Goal: Task Accomplishment & Management: Manage account settings

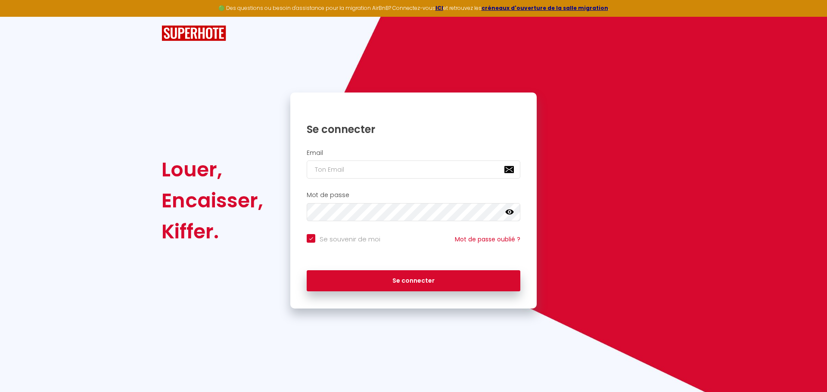
click at [386, 170] on input "email" at bounding box center [414, 170] width 214 height 18
type input "t"
checkbox input "true"
type input "th"
checkbox input "true"
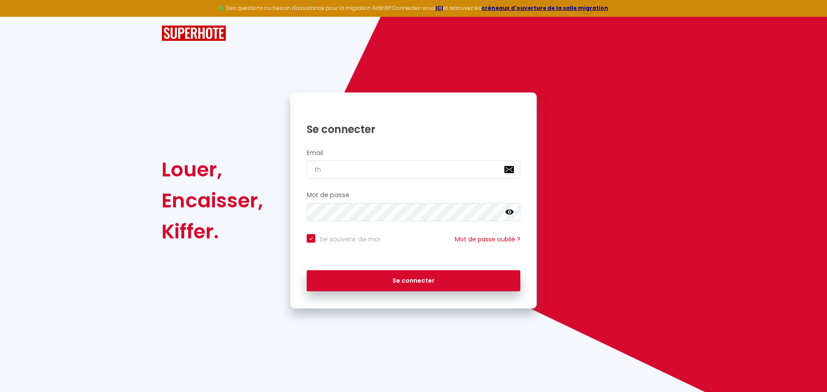
type input "tho"
checkbox input "true"
type input "[PERSON_NAME]"
checkbox input "true"
type input "thoma"
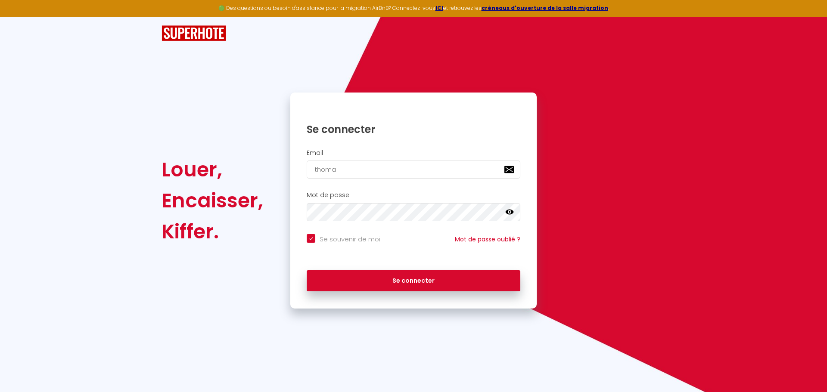
checkbox input "true"
type input "[PERSON_NAME]"
checkbox input "true"
type input "[PERSON_NAME]@"
checkbox input "true"
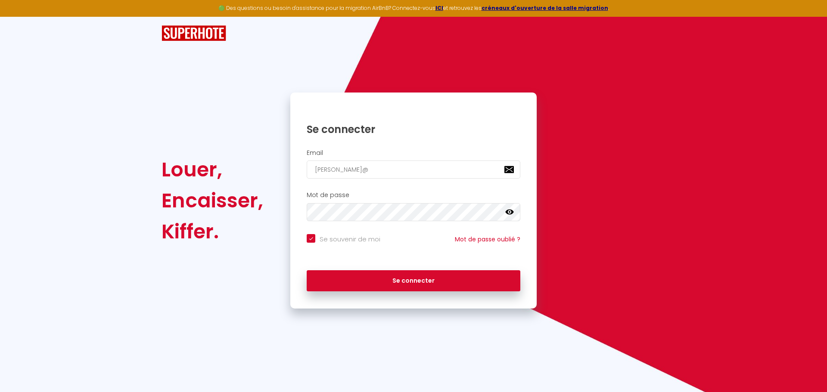
type input "[PERSON_NAME]"
checkbox input "true"
type input "[PERSON_NAME]"
checkbox input "true"
type input "[PERSON_NAME]-"
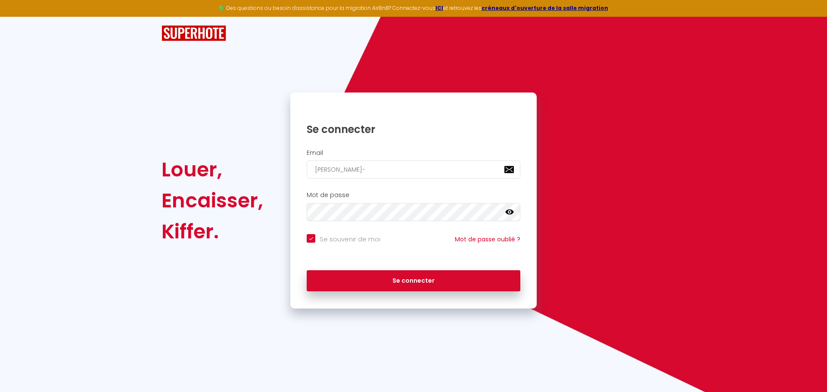
checkbox input "true"
type input "[PERSON_NAME]"
checkbox input "true"
type input "[PERSON_NAME]@le-[PERSON_NAME]"
checkbox input "true"
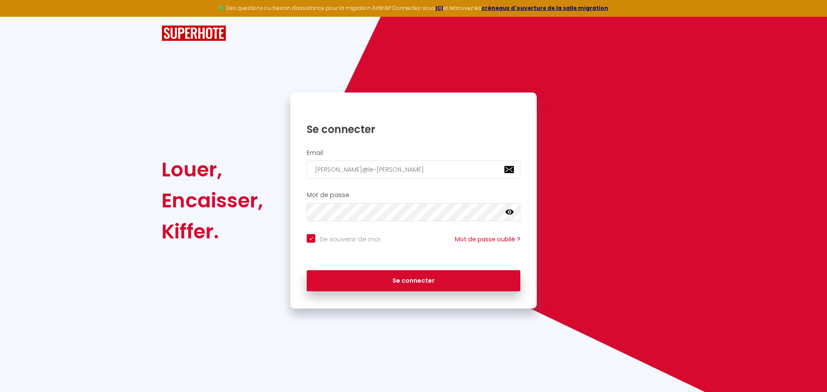
type input "[PERSON_NAME]"
checkbox input "true"
type input "[PERSON_NAME]@[PERSON_NAME]"
checkbox input "true"
type input "[PERSON_NAME]@[PERSON_NAME]-"
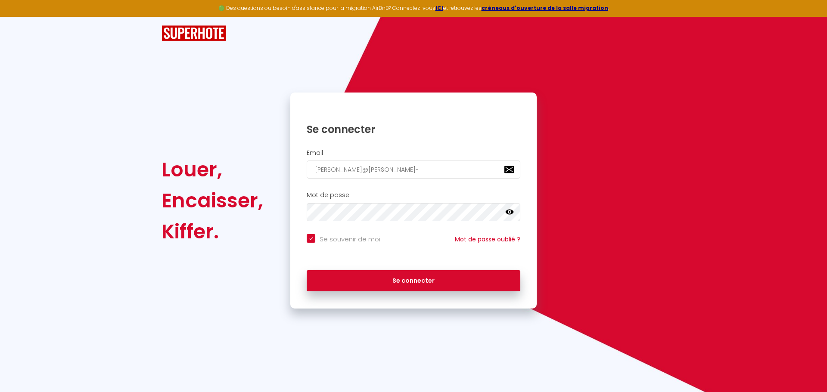
checkbox input "true"
type input "[PERSON_NAME]@[PERSON_NAME]-a"
checkbox input "true"
type input "[PERSON_NAME]@[PERSON_NAME]-an"
checkbox input "true"
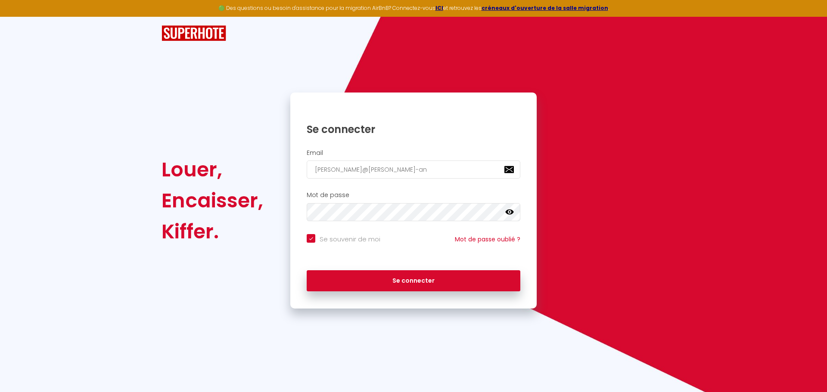
type input "[PERSON_NAME]@[PERSON_NAME]-and"
checkbox input "true"
type input "[PERSON_NAME]@[PERSON_NAME]-andr"
checkbox input "true"
type input "[PERSON_NAME]@[PERSON_NAME]"
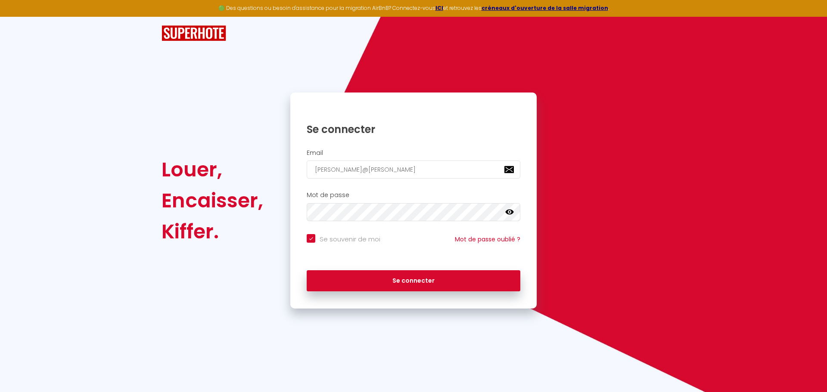
checkbox input "true"
type input "[PERSON_NAME]@[PERSON_NAME]."
checkbox input "true"
type input "[PERSON_NAME]@[PERSON_NAME].c"
checkbox input "true"
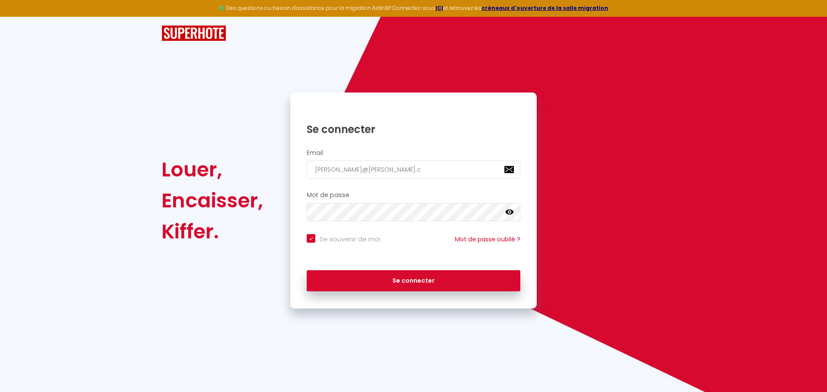
type input "[PERSON_NAME][EMAIL_ADDRESS][PERSON_NAME][DOMAIN_NAME]"
checkbox input "true"
type input "[PERSON_NAME][EMAIL_ADDRESS][PERSON_NAME][DOMAIN_NAME]"
checkbox input "true"
type input "[PERSON_NAME][EMAIL_ADDRESS][PERSON_NAME][DOMAIN_NAME]"
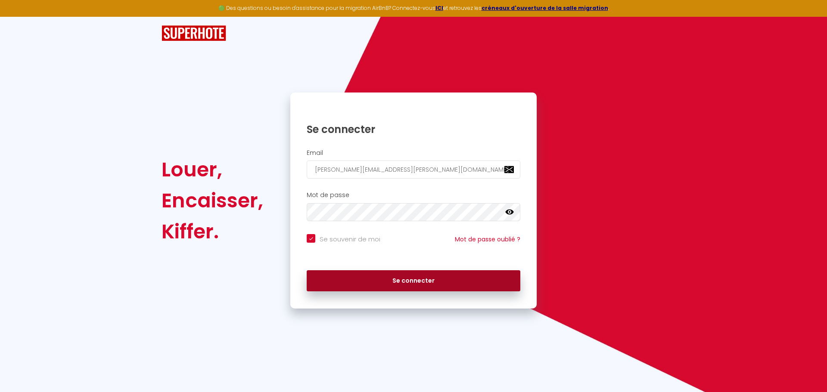
click at [420, 280] on button "Se connecter" at bounding box center [414, 281] width 214 height 22
checkbox input "true"
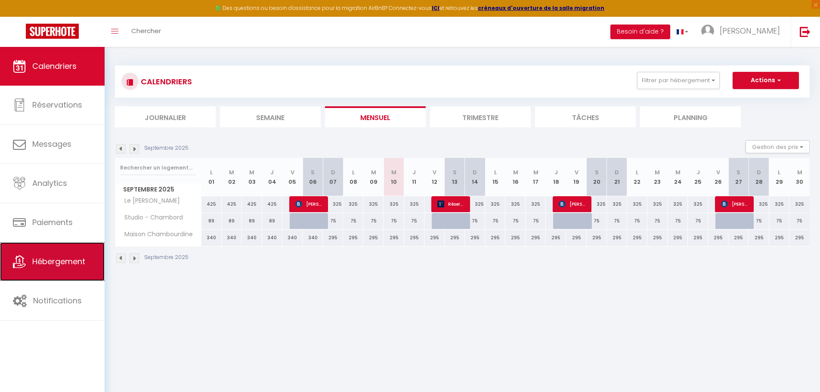
click at [57, 263] on span "Hébergement" at bounding box center [58, 261] width 53 height 11
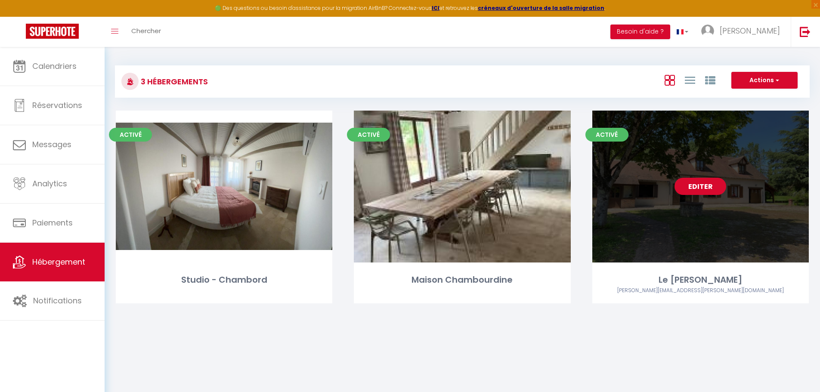
click at [691, 186] on link "Editer" at bounding box center [701, 186] width 52 height 17
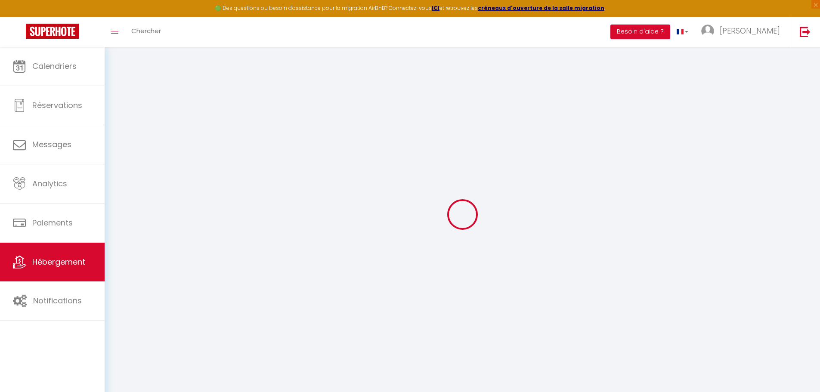
select select "+ 21 %"
select select "+ 30 %"
select select "+ 13 %"
select select
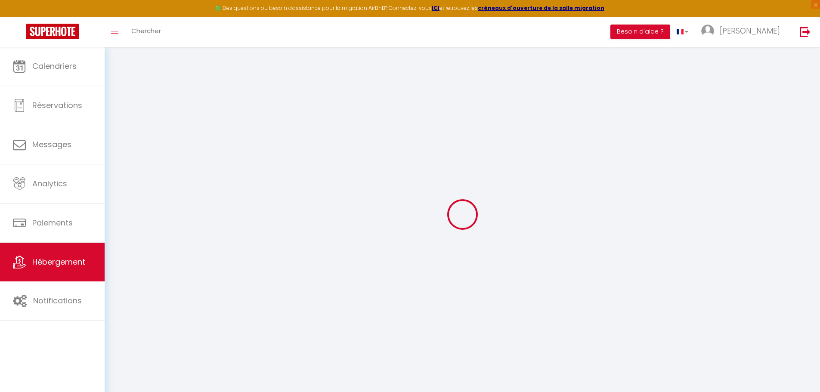
select select
checkbox input "false"
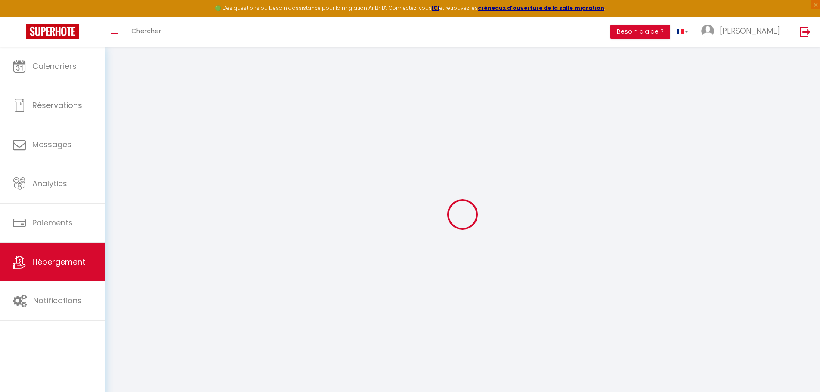
checkbox input "false"
select select
select select "15:00"
select select "23:45"
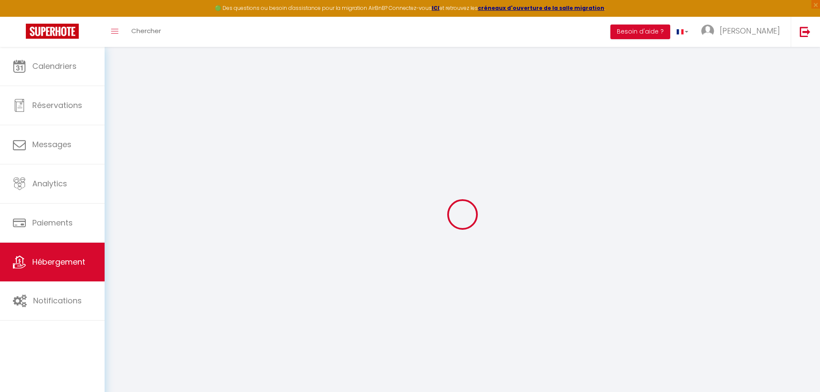
select select "10:00"
select select "30"
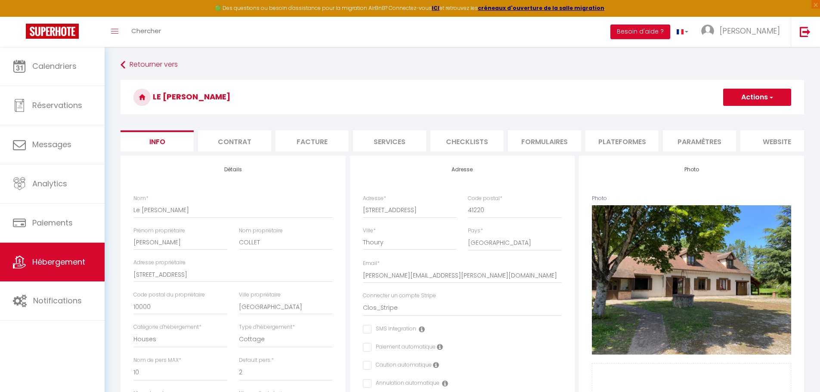
checkbox input "false"
select select
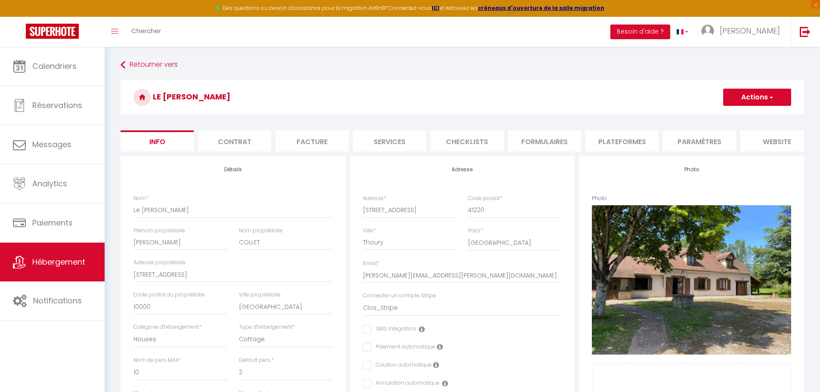
select select
select select "365"
select select "EUR"
select select
select select "15944-1191890279818653487"
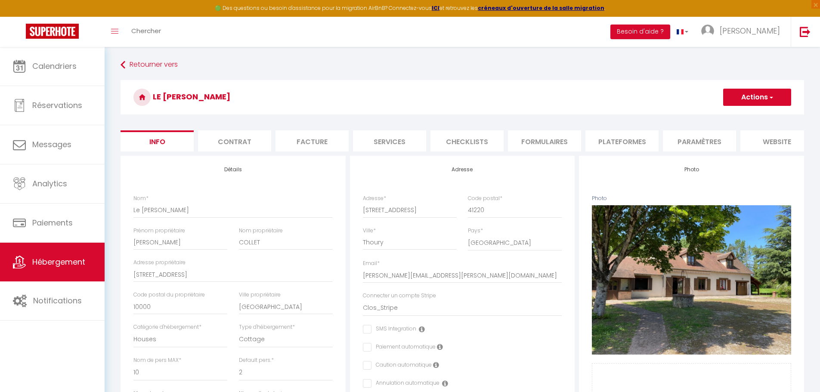
click at [618, 137] on li "Plateformes" at bounding box center [622, 140] width 73 height 21
select select
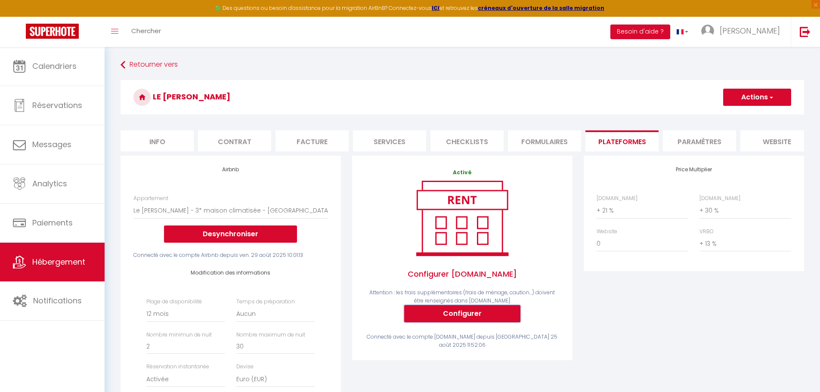
click at [470, 316] on button "Configurer" at bounding box center [462, 313] width 116 height 17
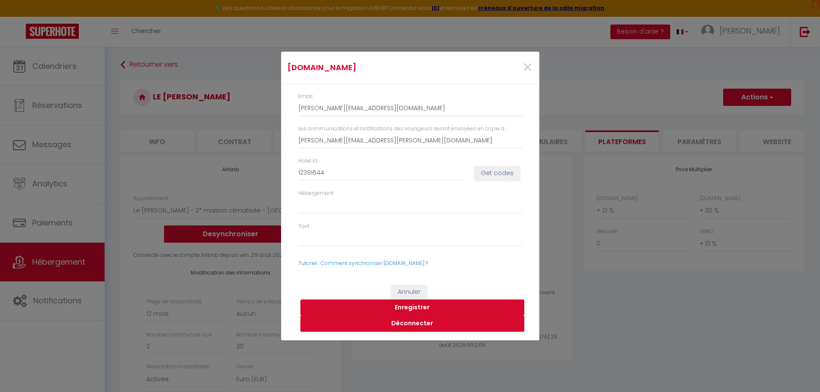
select select
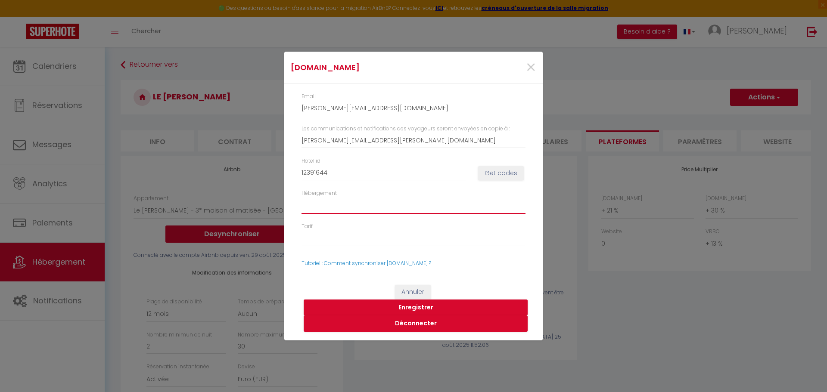
click at [396, 206] on select "Hébergement" at bounding box center [413, 206] width 224 height 16
click at [318, 170] on input "12391644" at bounding box center [383, 173] width 165 height 16
click at [334, 208] on select "Hébergement" at bounding box center [413, 206] width 224 height 16
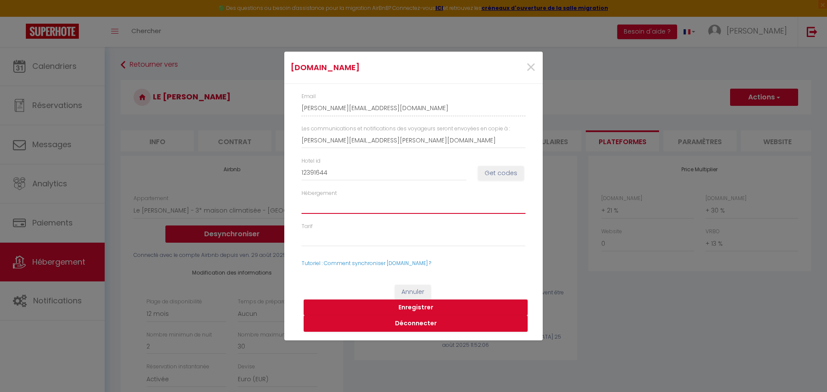
click at [319, 206] on select "Hébergement" at bounding box center [413, 206] width 224 height 16
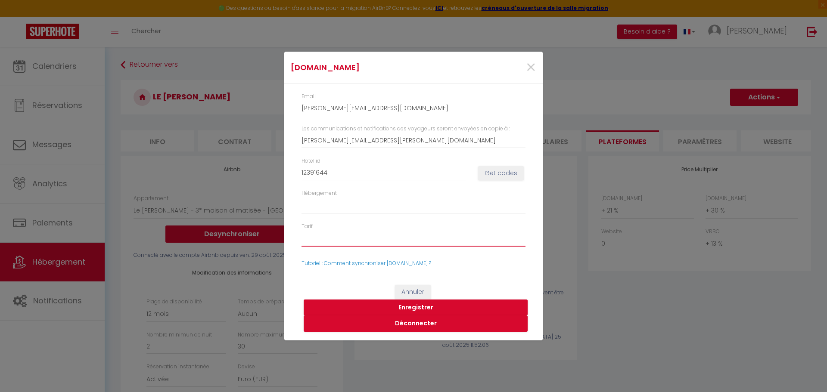
click at [318, 243] on select "Tarif" at bounding box center [413, 238] width 224 height 16
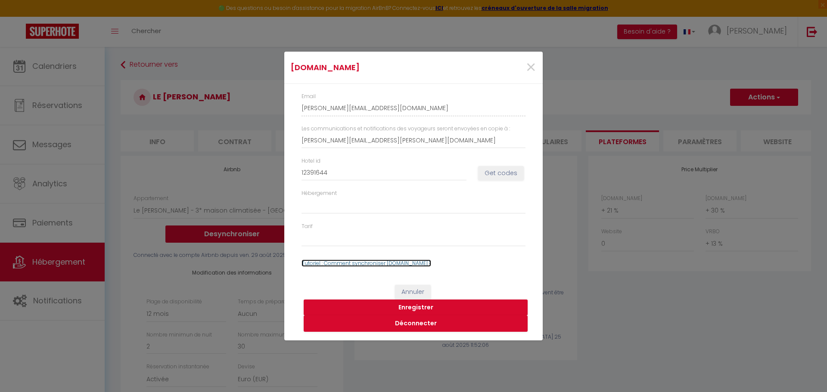
click at [343, 262] on link "Tutoriel : Comment synchroniser [DOMAIN_NAME] ?" at bounding box center [366, 263] width 130 height 7
click at [492, 172] on button "Get codes" at bounding box center [501, 173] width 46 height 15
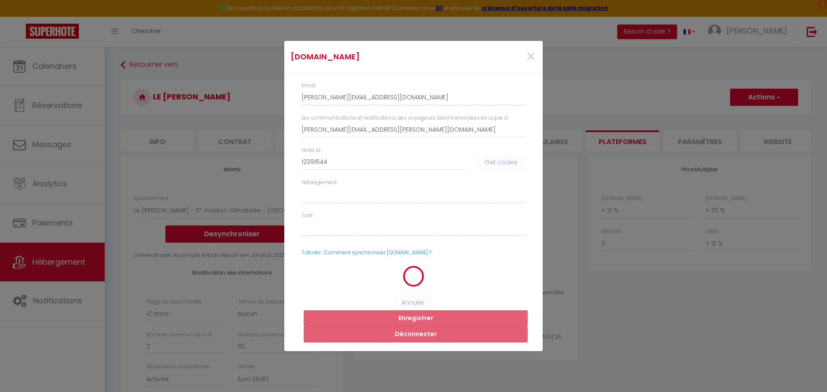
select select
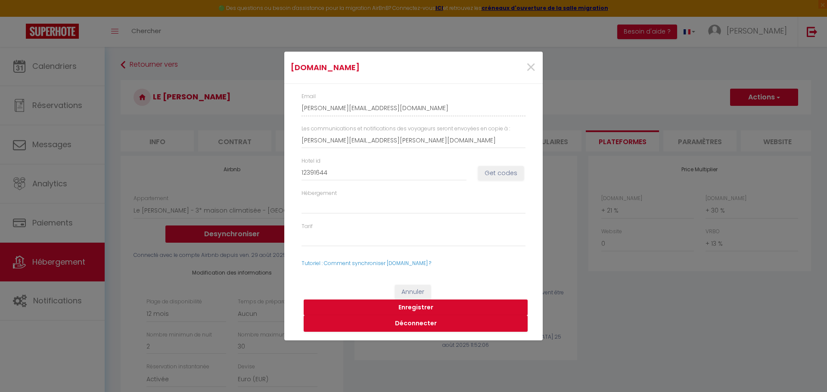
click at [425, 308] on button "Enregistrer" at bounding box center [416, 308] width 224 height 16
select select
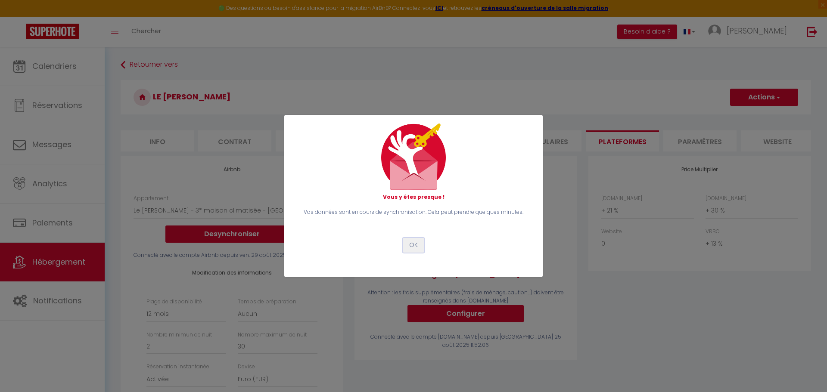
click at [412, 246] on button "OK" at bounding box center [414, 245] width 22 height 15
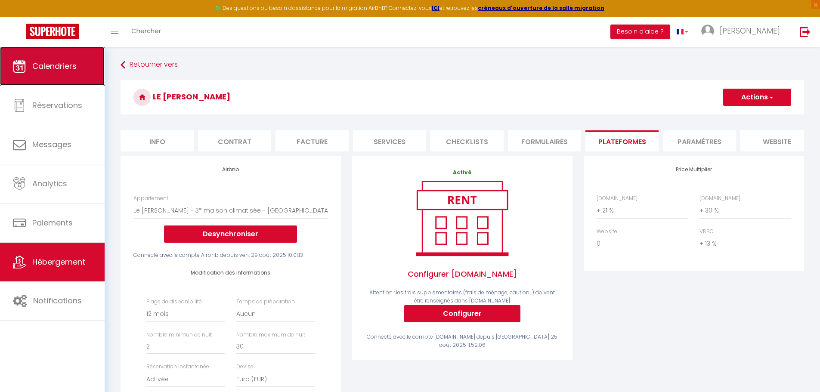
click at [47, 63] on span "Calendriers" at bounding box center [54, 66] width 44 height 11
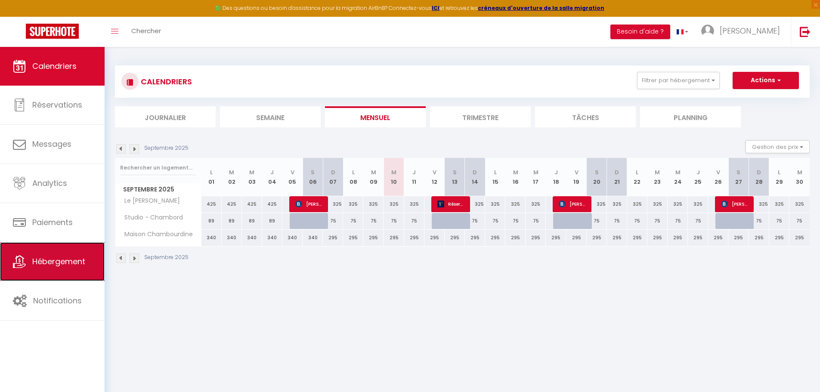
click at [65, 268] on link "Hébergement" at bounding box center [52, 261] width 105 height 39
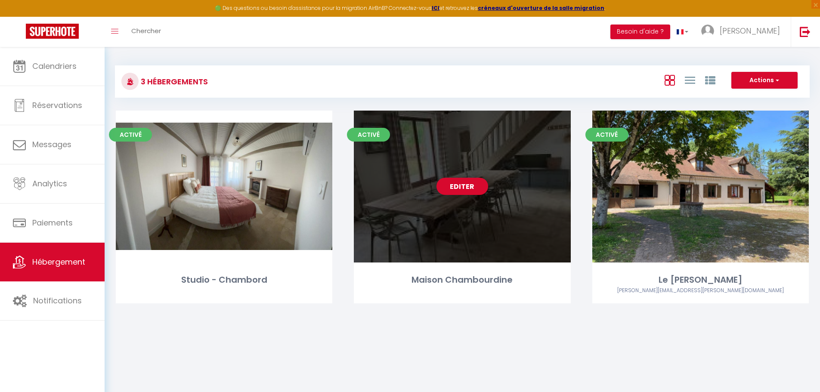
click at [470, 180] on link "Editer" at bounding box center [463, 186] width 52 height 17
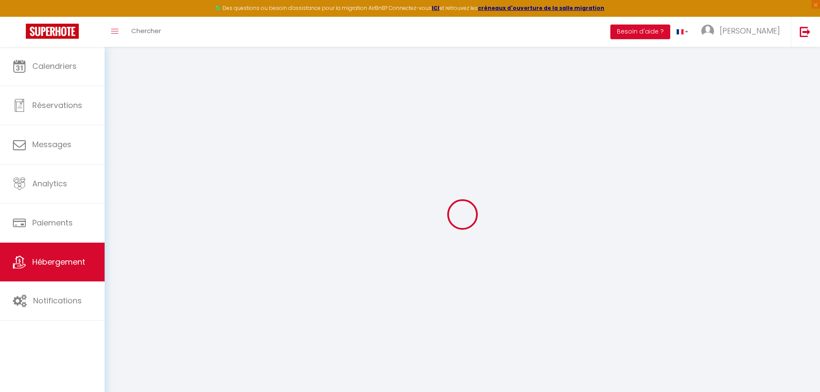
select select
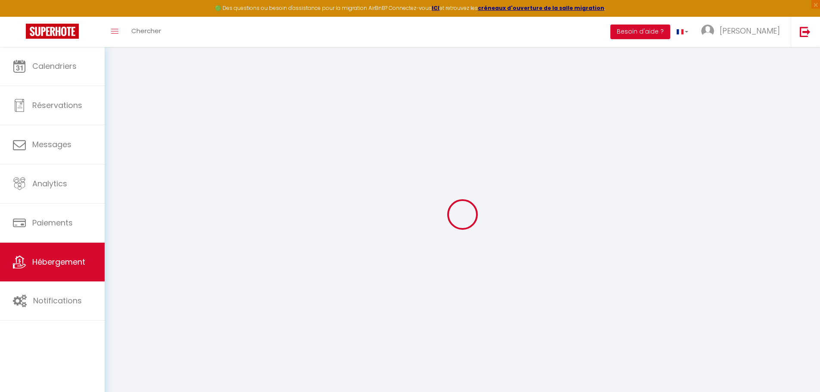
select select
checkbox input "false"
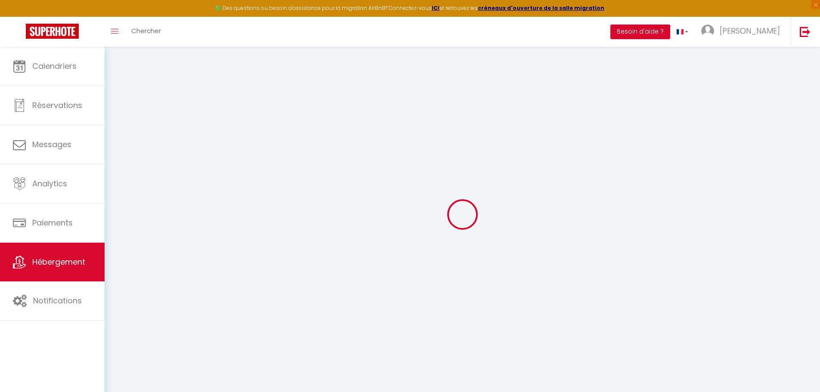
select select
type input "Maison Chambourdine"
type input "[PERSON_NAME]"
type input "COLLET"
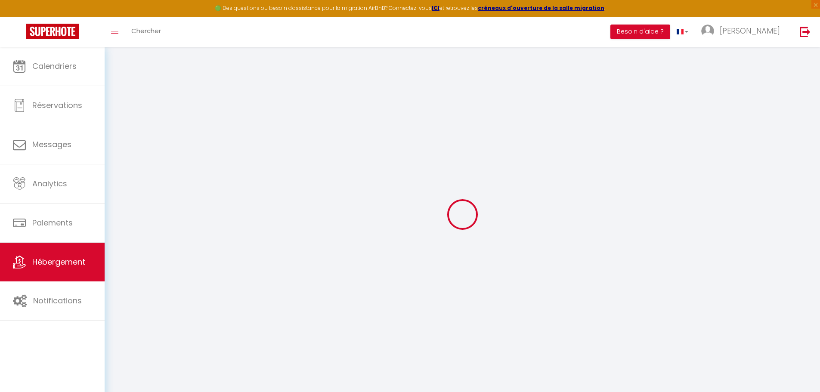
type input "[STREET_ADDRESS]"
type input "10000"
type input "[GEOGRAPHIC_DATA]"
select select "houses"
select select "8"
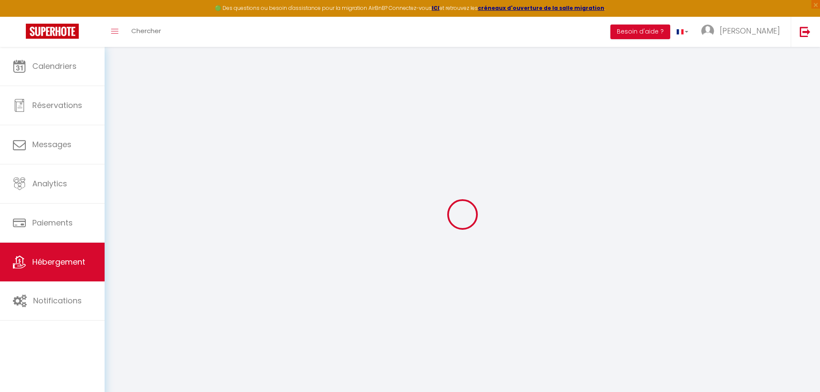
select select "4"
select select "2"
type input "350"
type input "95"
type input "1.52"
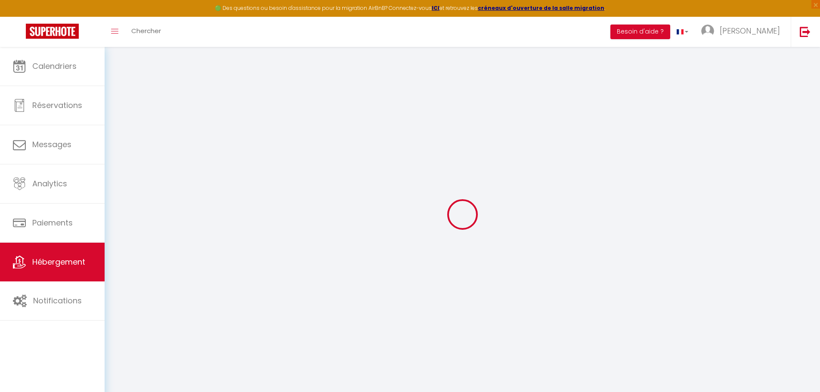
type input "1000"
select select
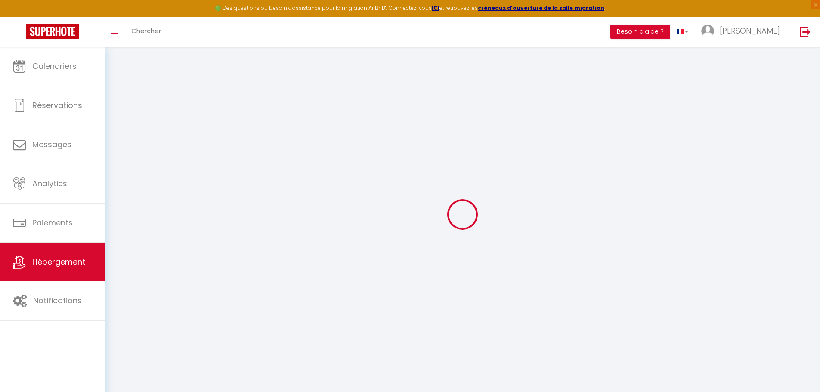
select select
type input "[STREET_ADDRESS]"
type input "41220"
type input "Thoury"
type input "[PERSON_NAME][EMAIL_ADDRESS][PERSON_NAME][DOMAIN_NAME]"
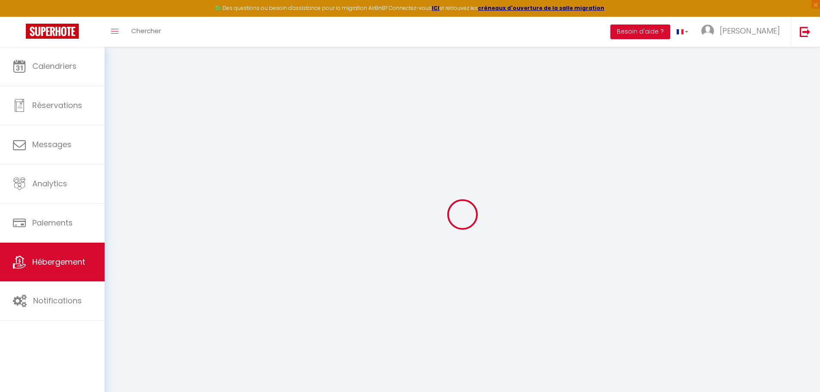
select select "15850"
checkbox input "false"
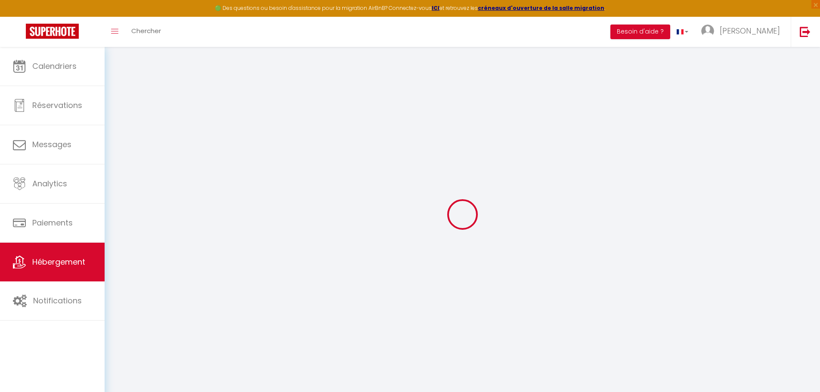
type input "0"
type input "3"
type input "0"
select select
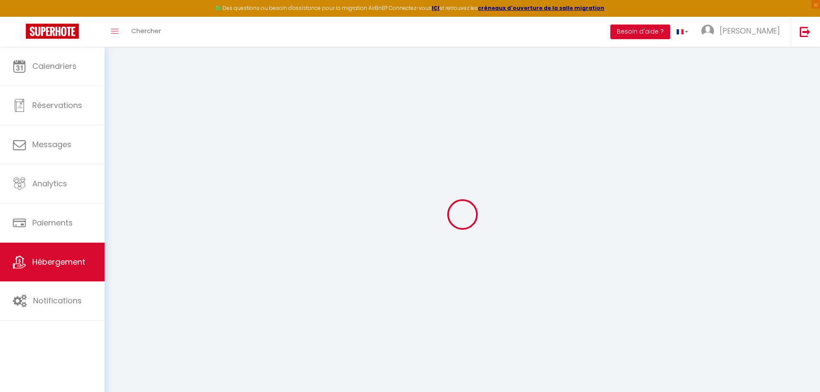
select select
checkbox input "false"
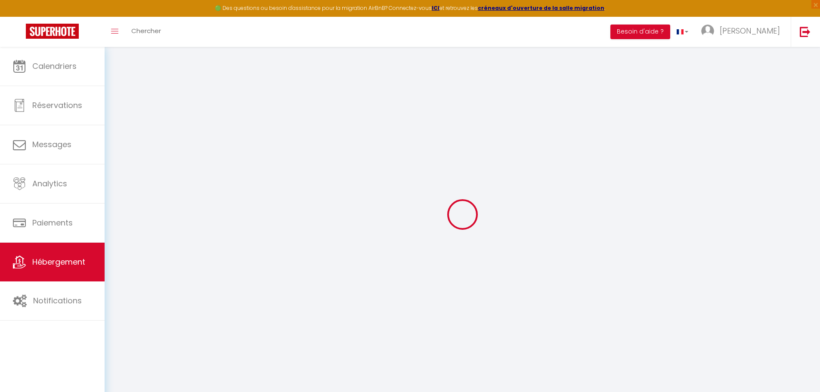
checkbox input "false"
select select
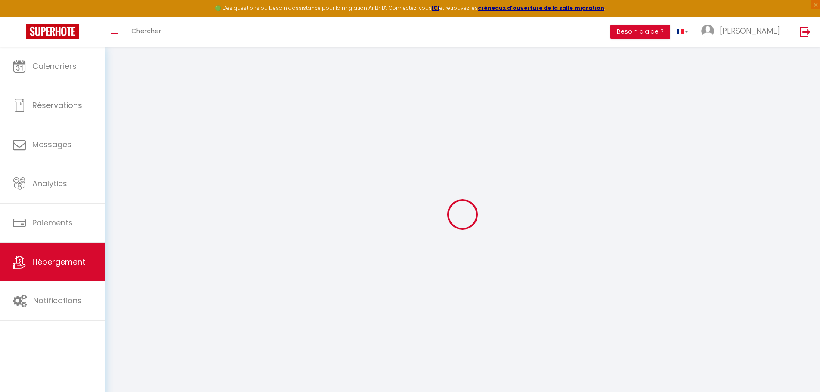
select select
checkbox input "false"
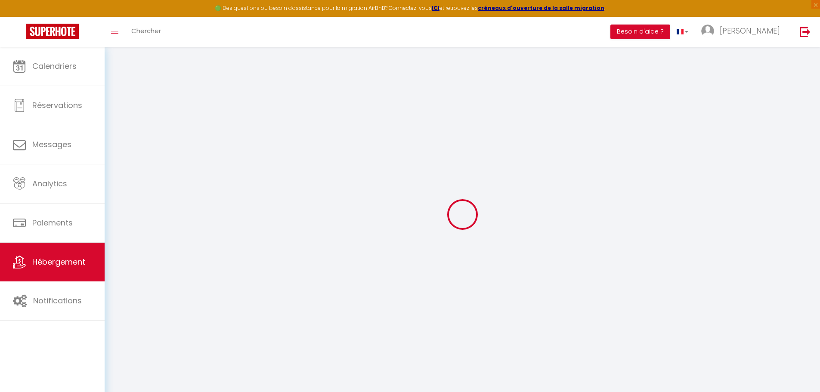
checkbox input "false"
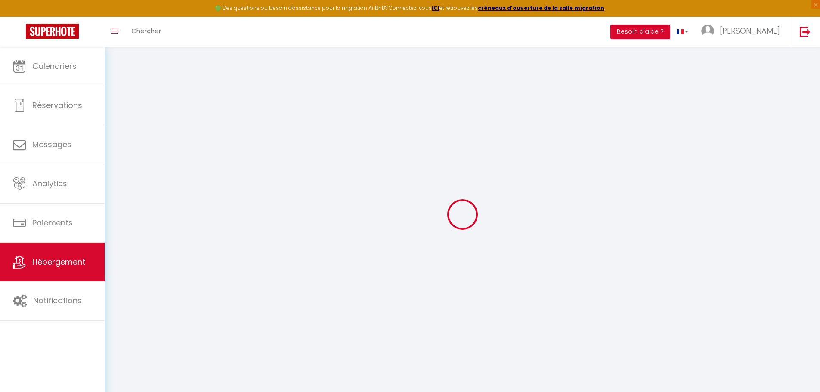
checkbox input "false"
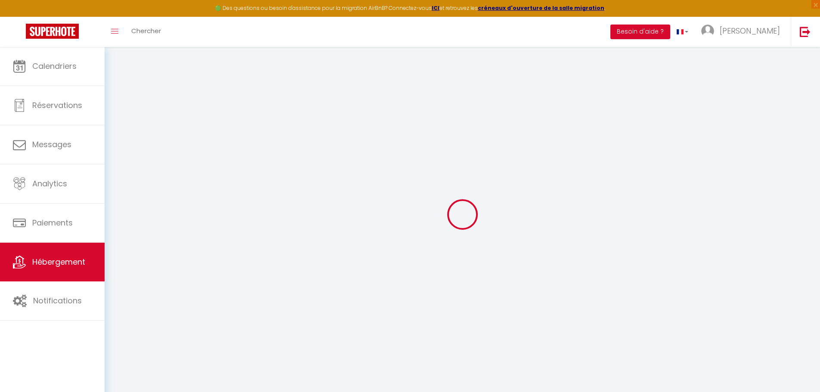
checkbox input "false"
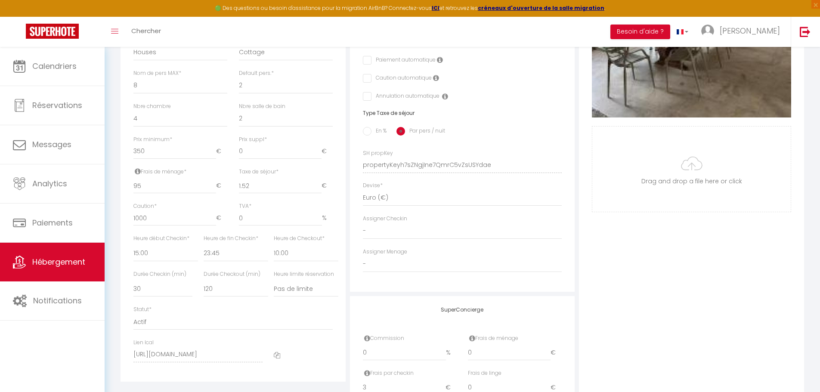
checkbox input "false"
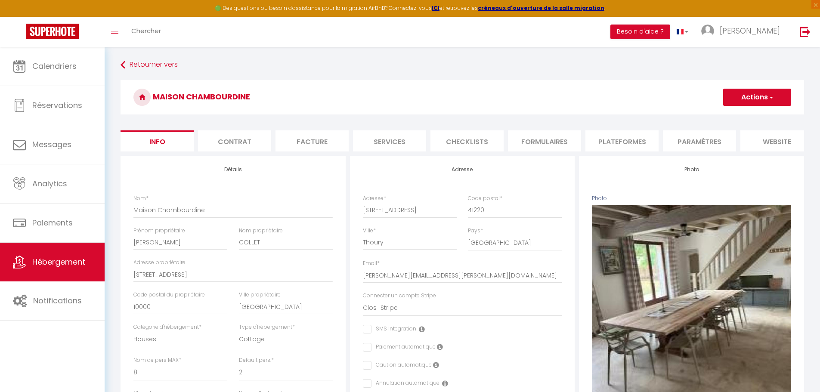
click at [682, 134] on li "Paramètres" at bounding box center [699, 140] width 73 height 21
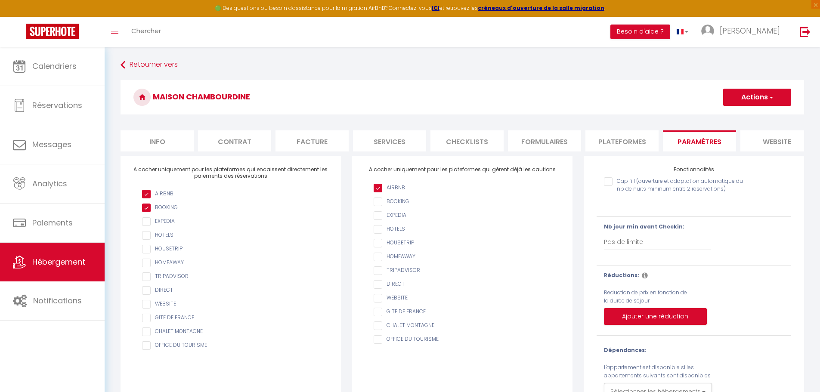
scroll to position [47, 0]
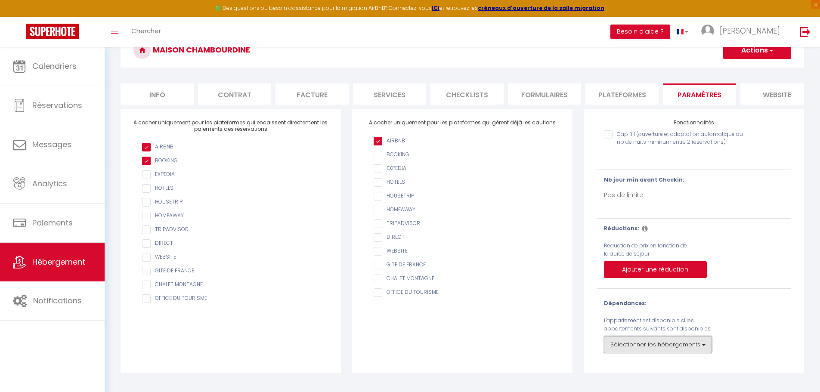
click at [659, 354] on button "Sélectionner les hébergements" at bounding box center [658, 344] width 108 height 17
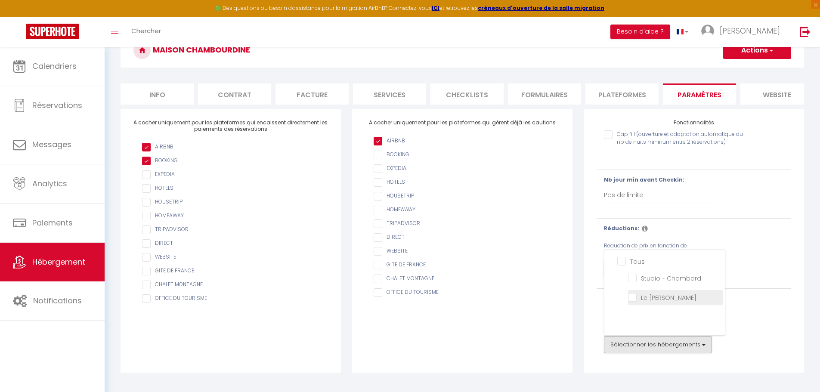
click at [646, 301] on André "Le [PERSON_NAME]" at bounding box center [675, 297] width 95 height 9
checkbox André "true"
checkbox input "false"
checkbox Chambord "false"
click at [735, 334] on div "Dépendances: L'appartement est disponible si les appartements suivants sont dis…" at bounding box center [694, 327] width 180 height 54
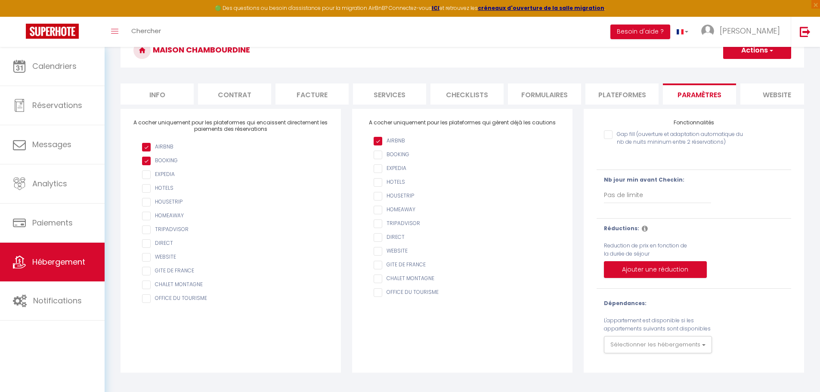
scroll to position [0, 0]
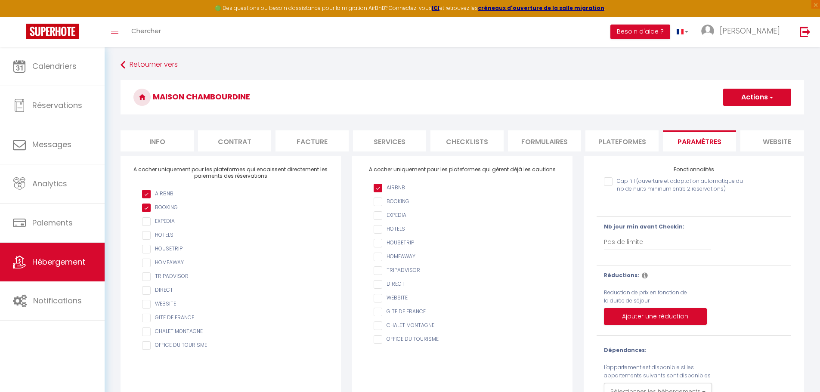
click at [782, 102] on button "Actions" at bounding box center [757, 97] width 68 height 17
click at [751, 115] on input "Enregistrer" at bounding box center [748, 116] width 32 height 9
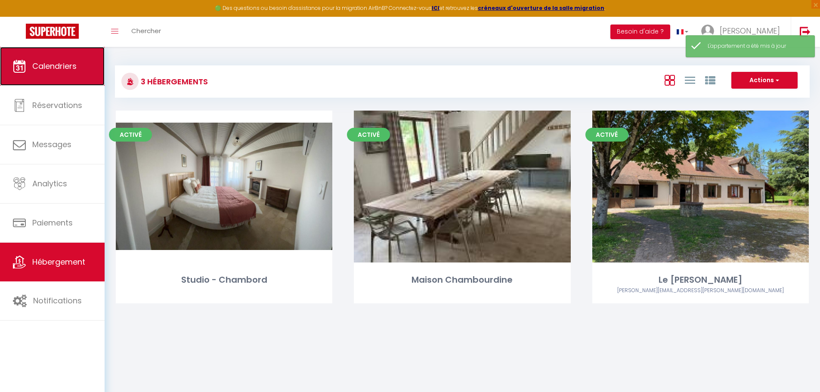
click at [71, 67] on span "Calendriers" at bounding box center [54, 66] width 44 height 11
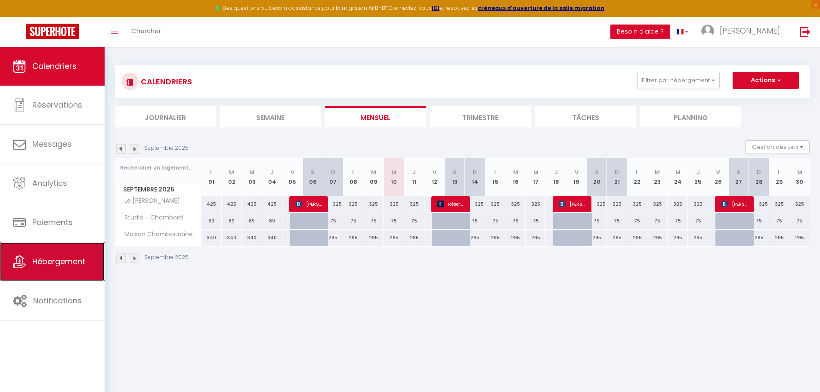
click at [43, 261] on span "Hébergement" at bounding box center [58, 261] width 53 height 11
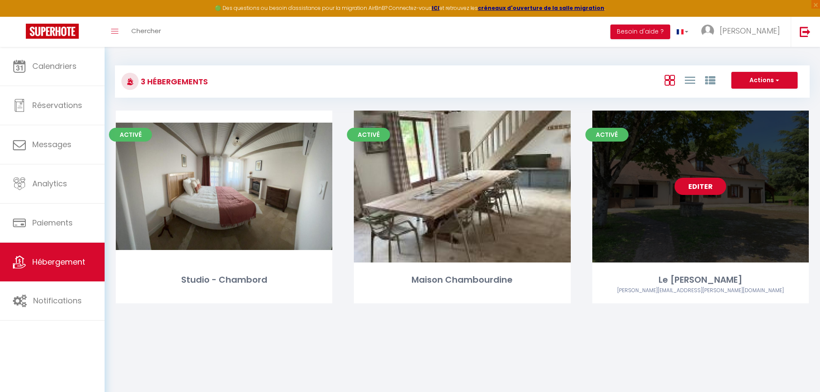
click at [692, 187] on link "Editer" at bounding box center [701, 186] width 52 height 17
select select "3"
select select "2"
select select "1"
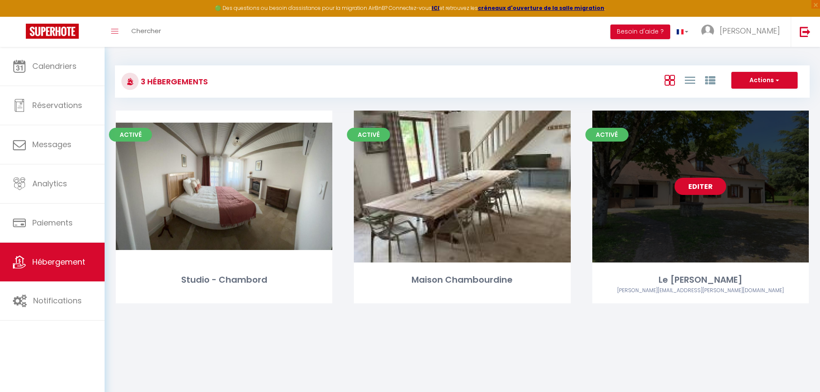
select select
select select "28"
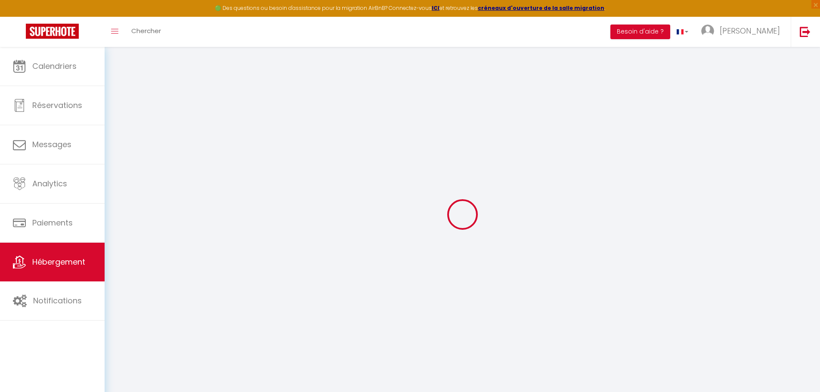
select select
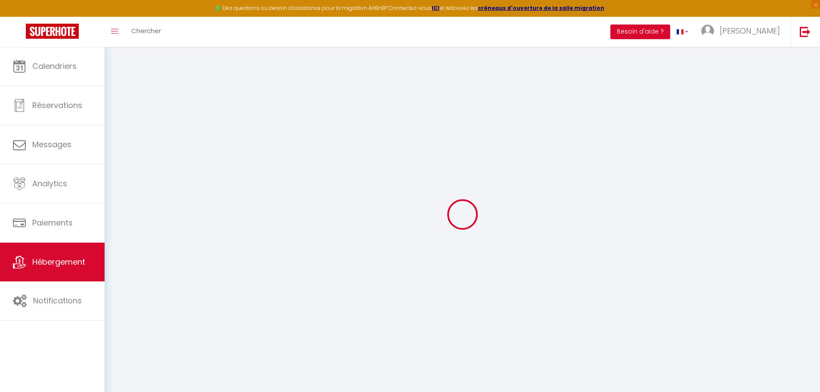
select select
checkbox input "false"
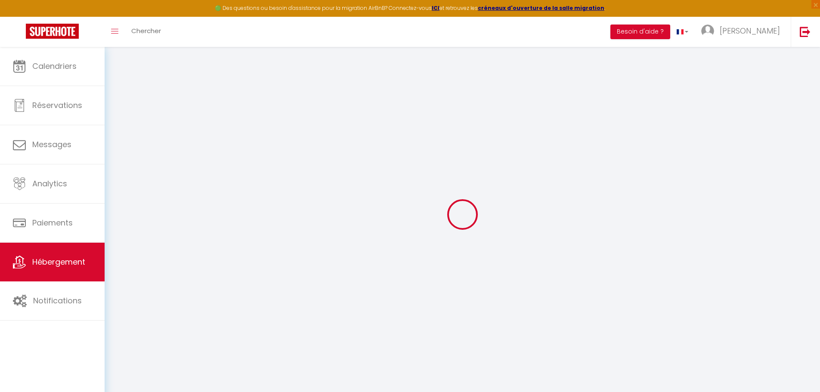
select select
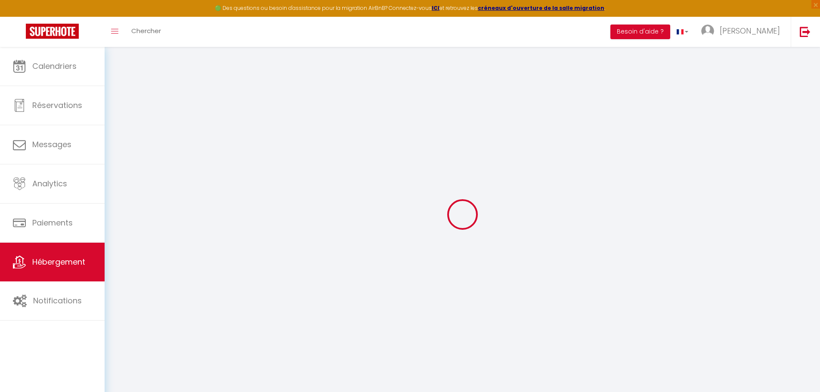
select select
checkbox input "false"
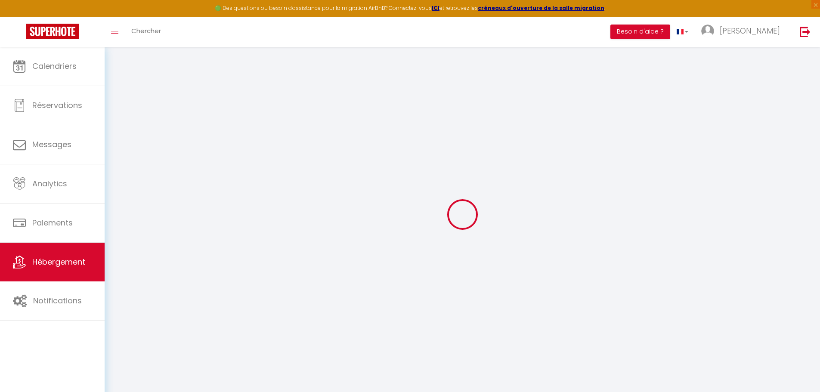
checkbox input "false"
select select
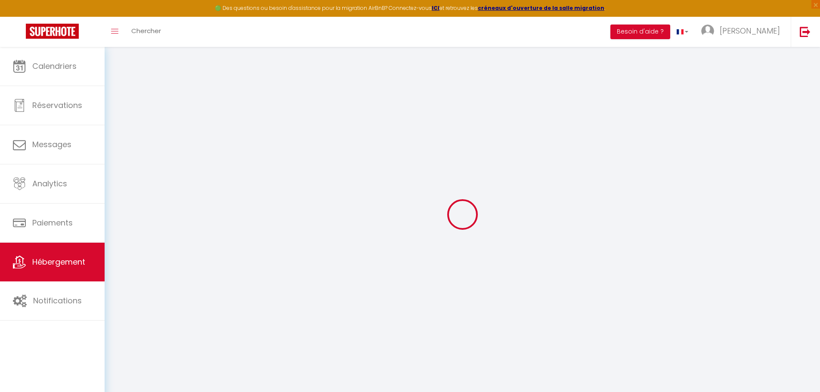
select select
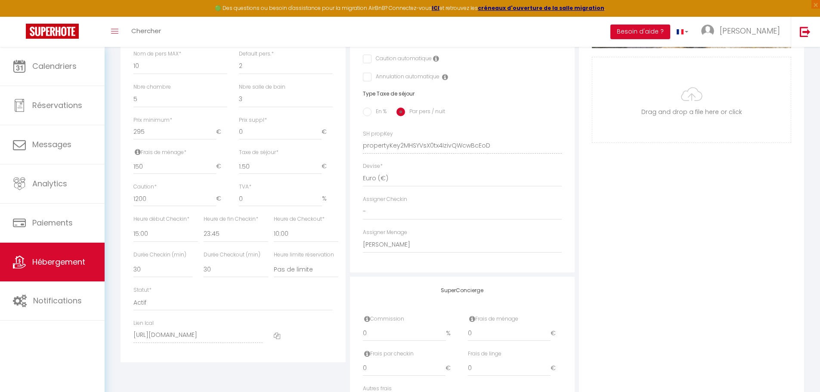
scroll to position [373, 0]
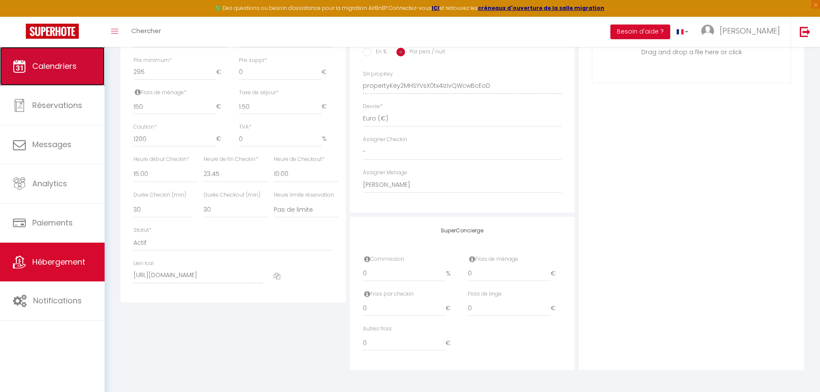
click at [82, 60] on link "Calendriers" at bounding box center [52, 66] width 105 height 39
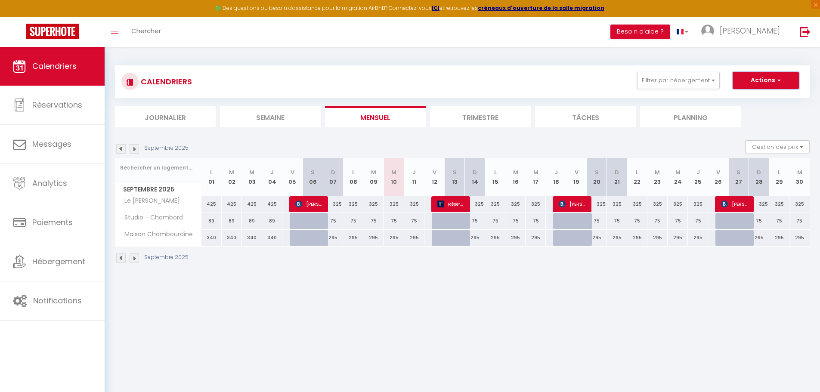
click at [782, 82] on button "Actions" at bounding box center [766, 80] width 66 height 17
click at [397, 315] on body "🟢 Des questions ou besoin d'assistance pour la migration AirBnB? Connectez-vous…" at bounding box center [410, 243] width 820 height 392
click at [769, 79] on button "Actions" at bounding box center [766, 80] width 66 height 17
click at [761, 102] on link "Nouvelle réservation" at bounding box center [757, 100] width 75 height 13
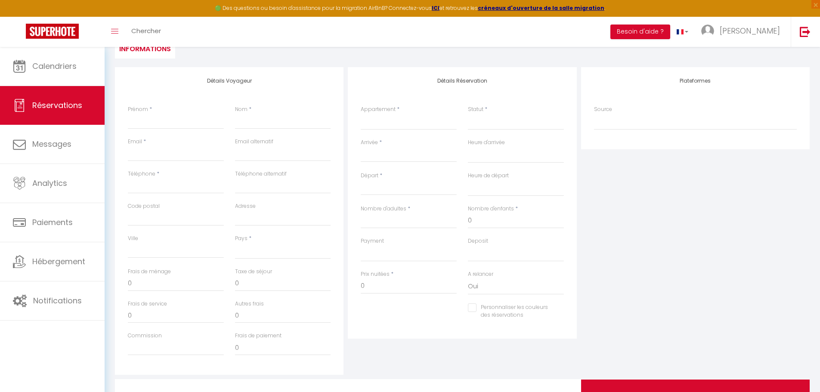
scroll to position [93, 0]
click at [443, 122] on select "Studio - Chambord Maison Chambourdine Le [PERSON_NAME]" at bounding box center [409, 121] width 96 height 16
click at [599, 175] on div "Plateformes Source Direct [DOMAIN_NAME] [DOMAIN_NAME] Chalet montagne Expedia G…" at bounding box center [695, 221] width 233 height 308
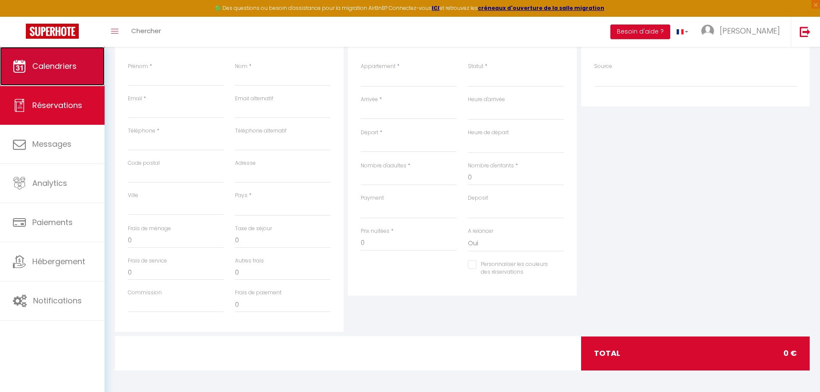
click at [60, 53] on link "Calendriers" at bounding box center [52, 66] width 105 height 39
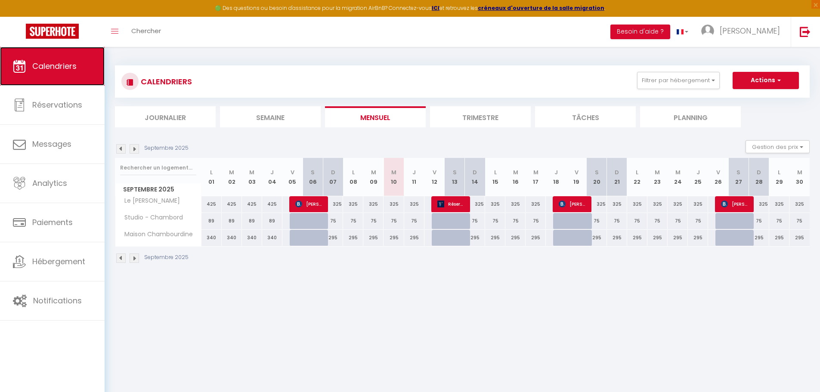
click at [67, 62] on span "Calendriers" at bounding box center [54, 66] width 44 height 11
click at [786, 86] on button "Actions" at bounding box center [766, 80] width 66 height 17
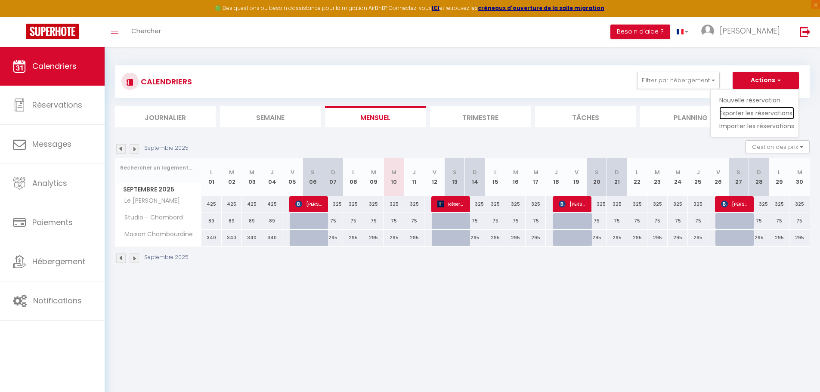
click at [780, 112] on link "Exporter les réservations" at bounding box center [757, 113] width 75 height 13
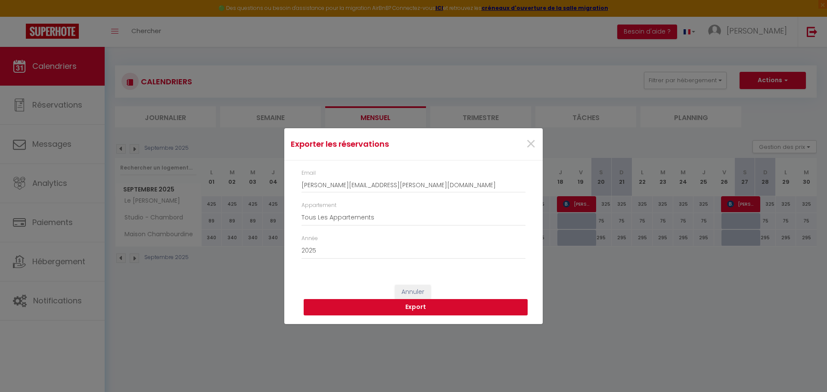
click at [426, 306] on button "Export" at bounding box center [416, 307] width 224 height 16
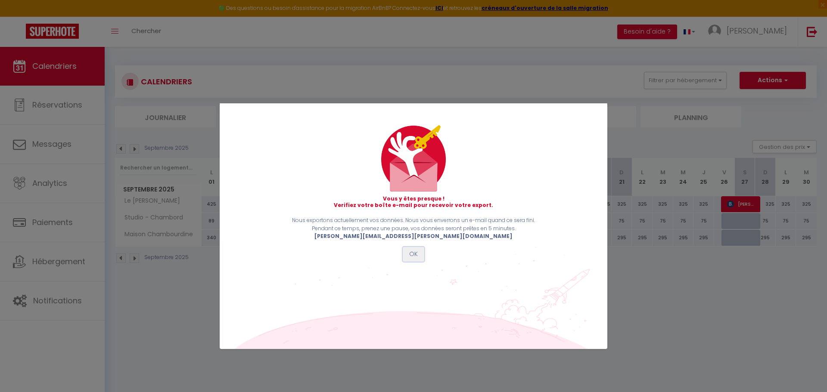
click at [414, 251] on button "OK" at bounding box center [414, 254] width 22 height 15
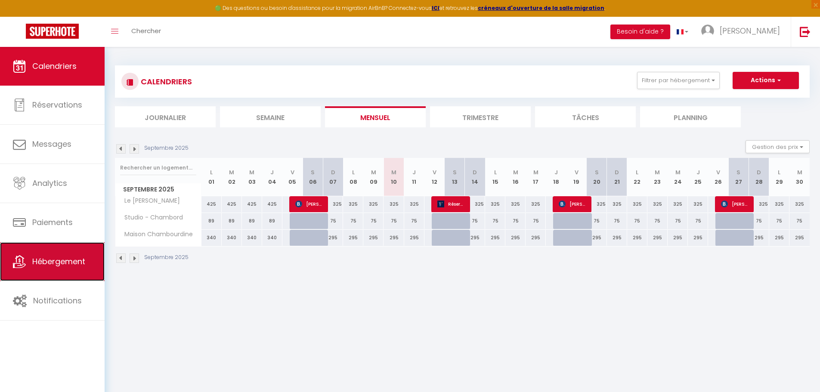
click at [64, 252] on link "Hébergement" at bounding box center [52, 261] width 105 height 39
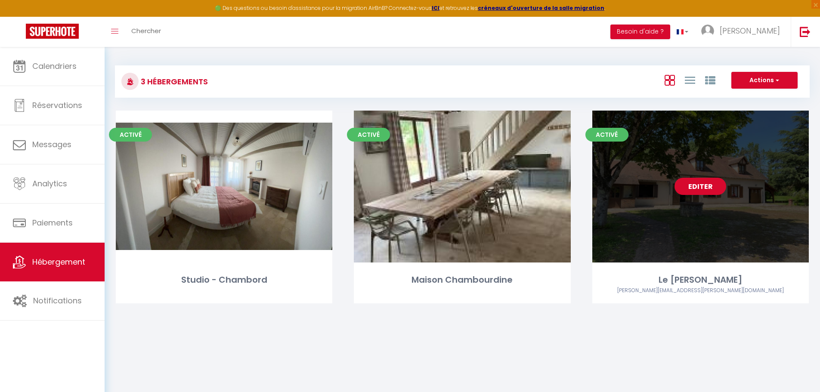
click at [703, 182] on link "Editer" at bounding box center [701, 186] width 52 height 17
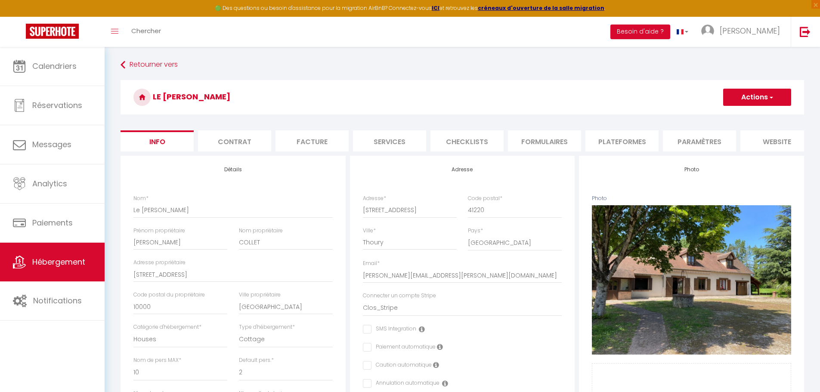
click at [633, 141] on li "Plateformes" at bounding box center [622, 140] width 73 height 21
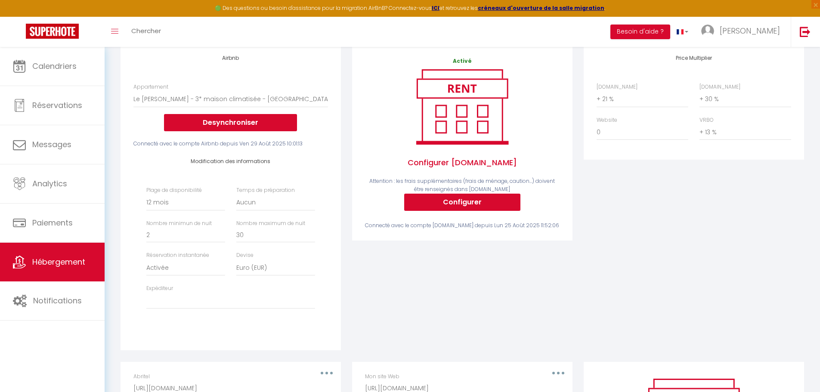
scroll to position [112, 0]
click at [482, 204] on button "Configurer" at bounding box center [462, 201] width 116 height 17
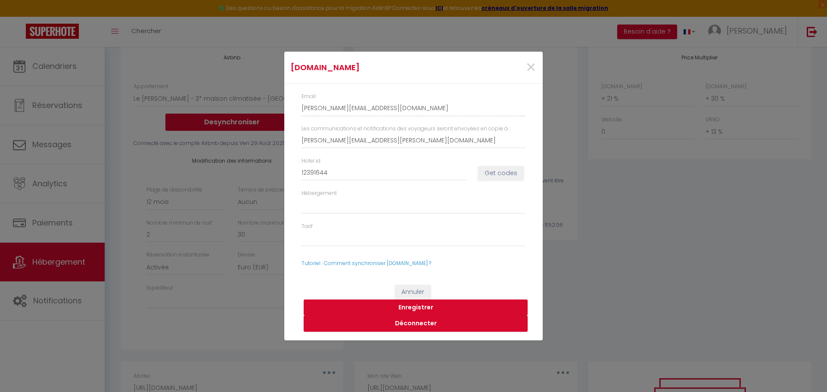
click at [427, 305] on button "Enregistrer" at bounding box center [416, 308] width 224 height 16
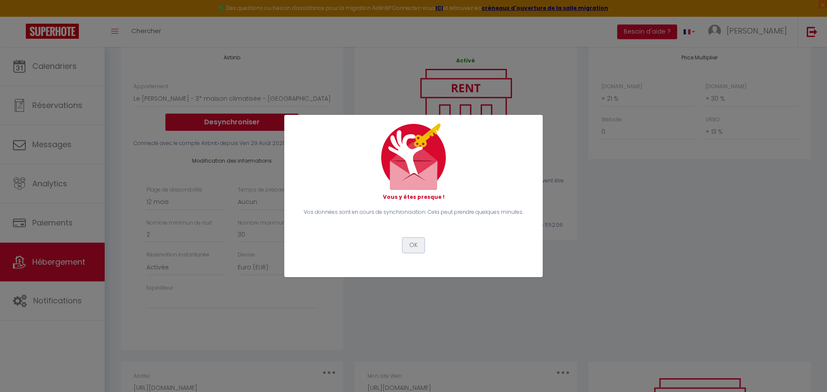
click at [412, 245] on button "OK" at bounding box center [414, 245] width 22 height 15
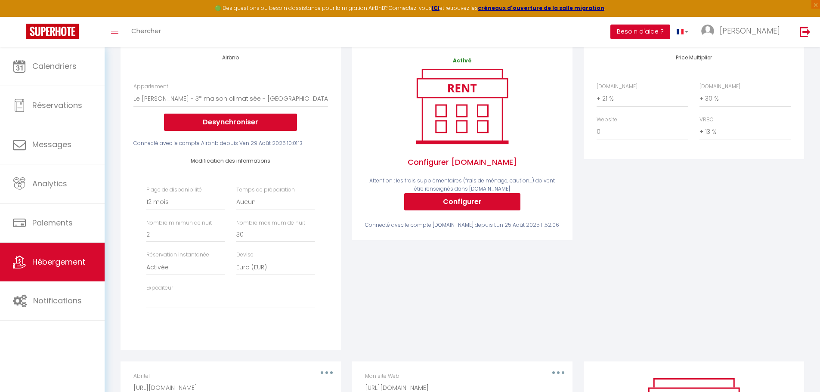
click at [670, 33] on button "Besoin d'aide ?" at bounding box center [641, 32] width 60 height 15
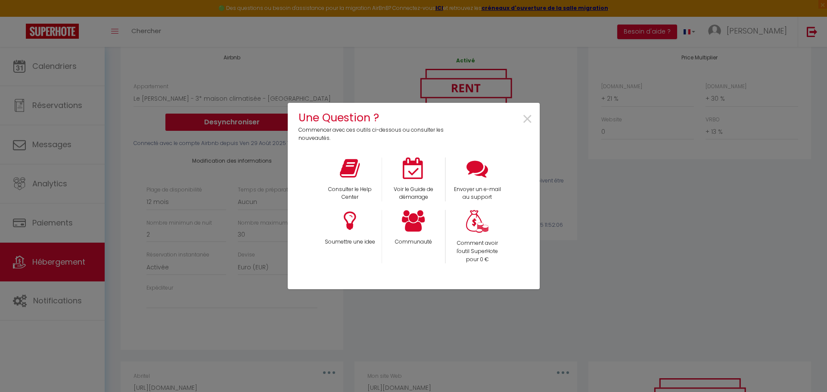
click at [262, 26] on div "Une Question ? Commencer avec ces outils ci-dessous ou consulter les nouveautés…" at bounding box center [413, 196] width 827 height 392
click at [526, 117] on span "×" at bounding box center [527, 119] width 12 height 27
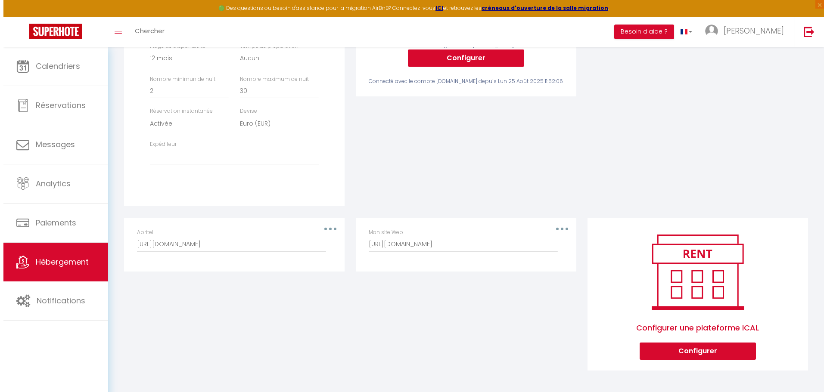
scroll to position [262, 0]
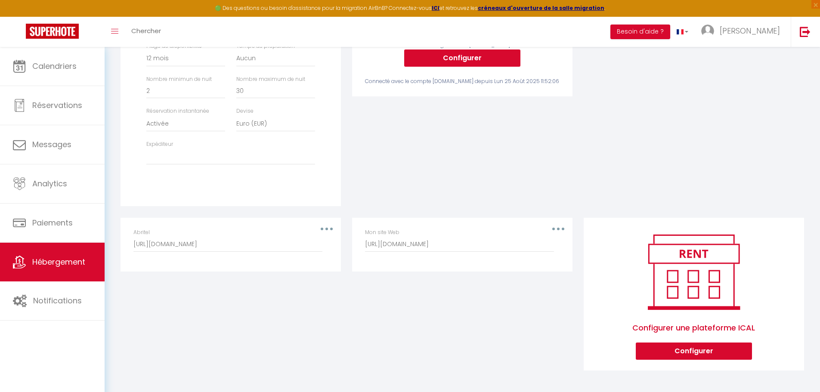
click at [558, 226] on button "button" at bounding box center [558, 229] width 24 height 14
click at [538, 248] on button "Editer" at bounding box center [536, 248] width 64 height 15
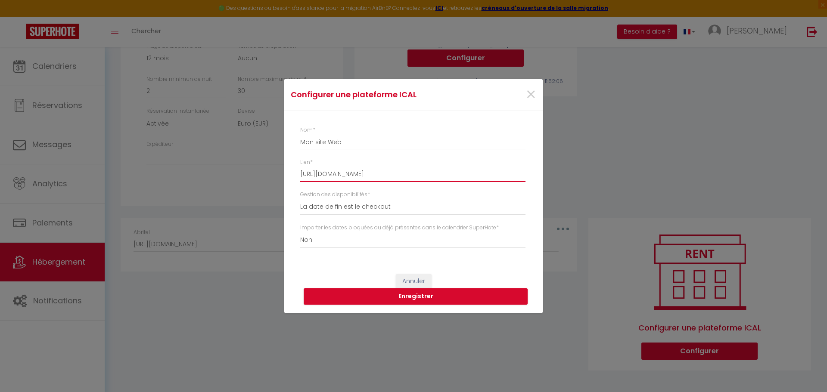
click at [432, 176] on input "[URL][DOMAIN_NAME]" at bounding box center [412, 175] width 225 height 16
paste input "[PERSON_NAME][DOMAIN_NAME][URL][DOMAIN_NAME]"
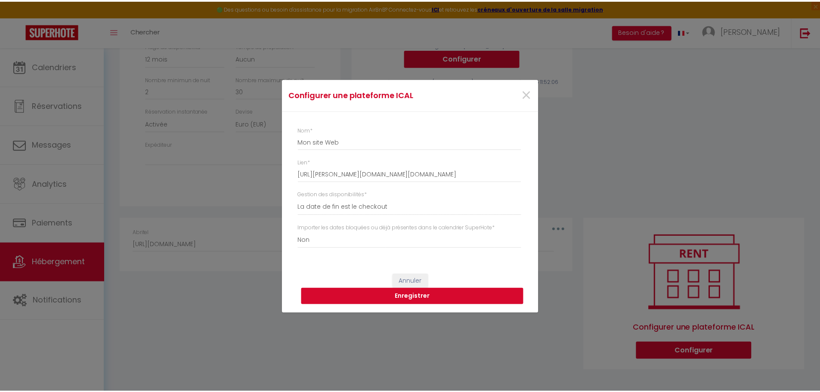
scroll to position [0, 0]
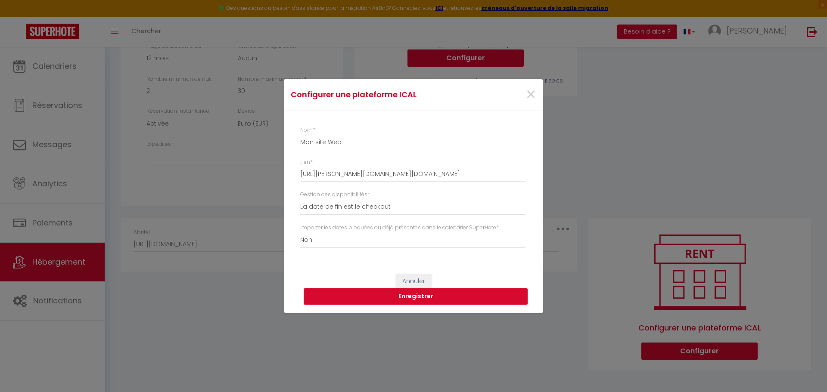
click at [424, 295] on button "Enregistrer" at bounding box center [416, 296] width 224 height 16
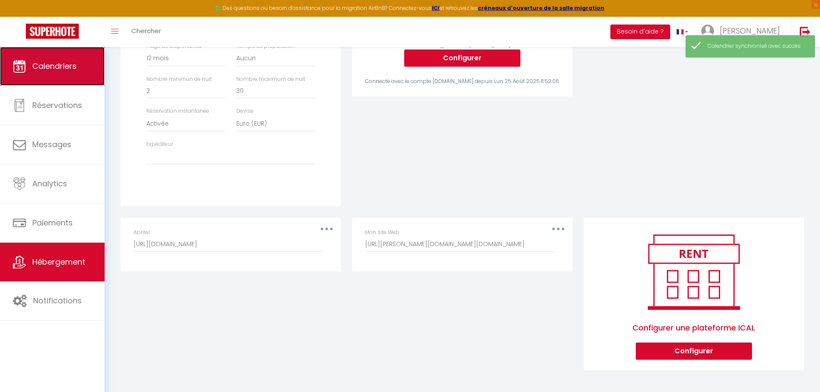
click at [61, 62] on span "Calendriers" at bounding box center [54, 66] width 44 height 11
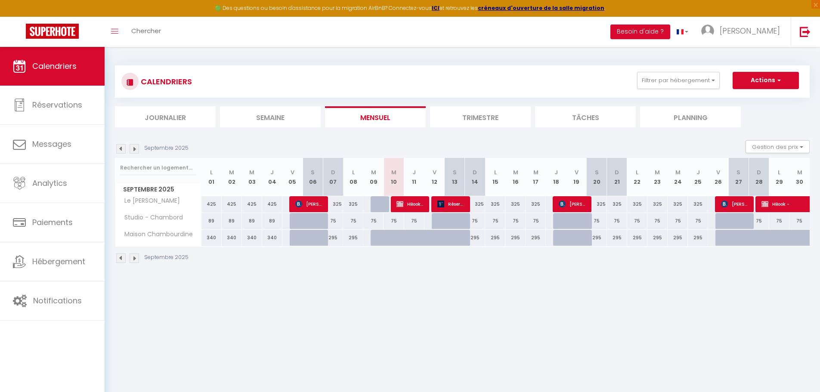
click at [137, 260] on img at bounding box center [134, 258] width 9 height 9
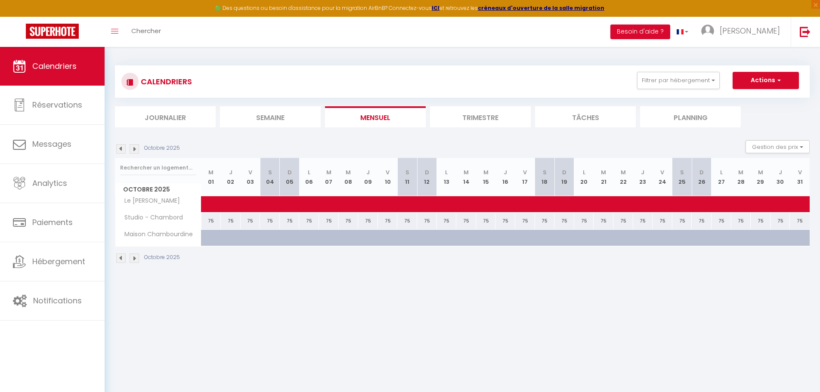
click at [137, 260] on img at bounding box center [134, 258] width 9 height 9
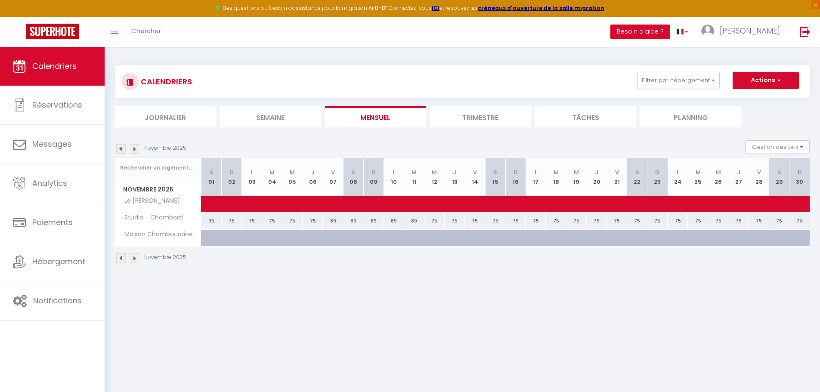
click at [122, 257] on img at bounding box center [120, 258] width 9 height 9
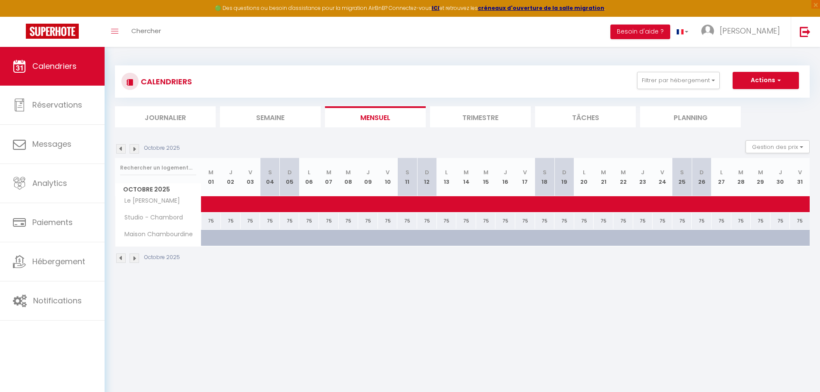
click at [122, 257] on img at bounding box center [120, 258] width 9 height 9
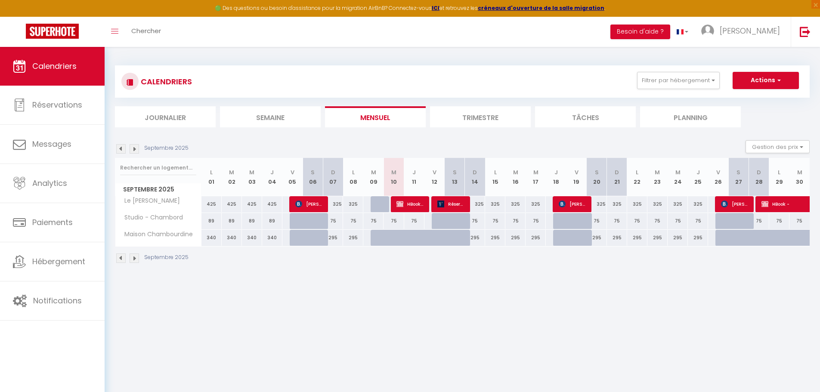
click at [135, 258] on img at bounding box center [134, 258] width 9 height 9
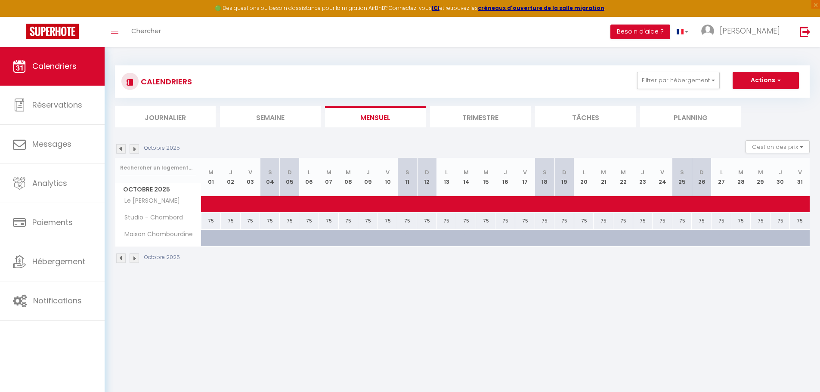
click at [135, 258] on img at bounding box center [134, 258] width 9 height 9
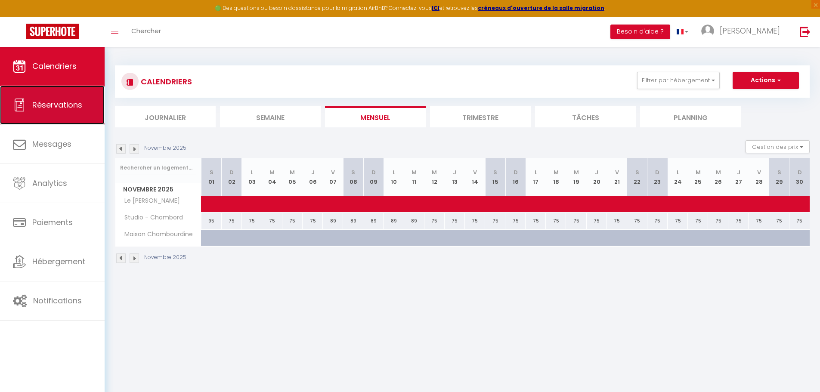
click at [77, 109] on span "Réservations" at bounding box center [57, 104] width 50 height 11
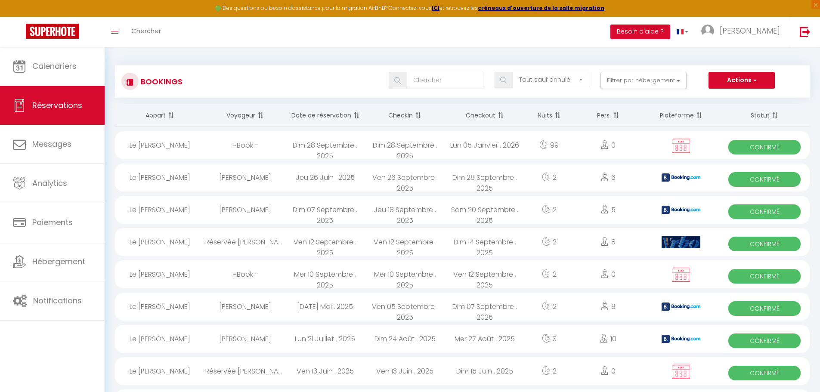
click at [485, 149] on div "Lun 05 Janvier . 2026" at bounding box center [485, 145] width 80 height 28
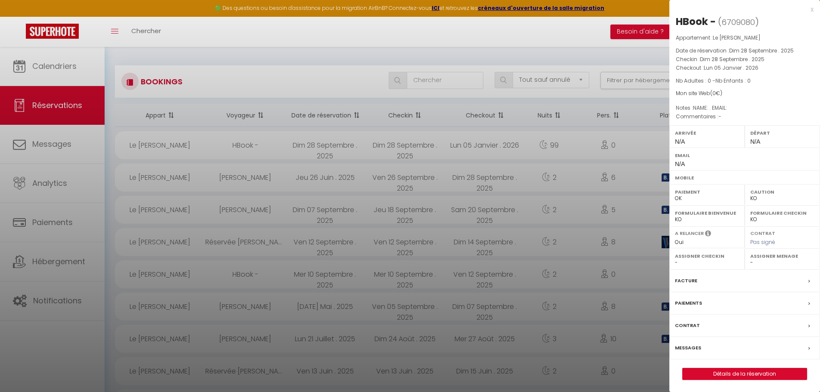
click at [313, 74] on div at bounding box center [410, 196] width 820 height 392
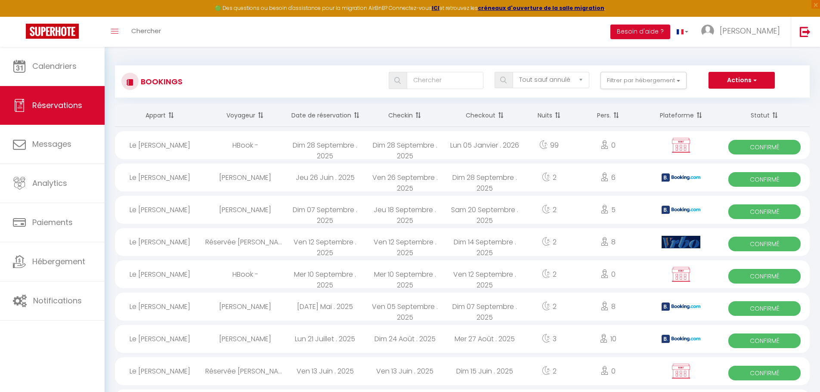
click at [529, 141] on div "99" at bounding box center [549, 145] width 49 height 28
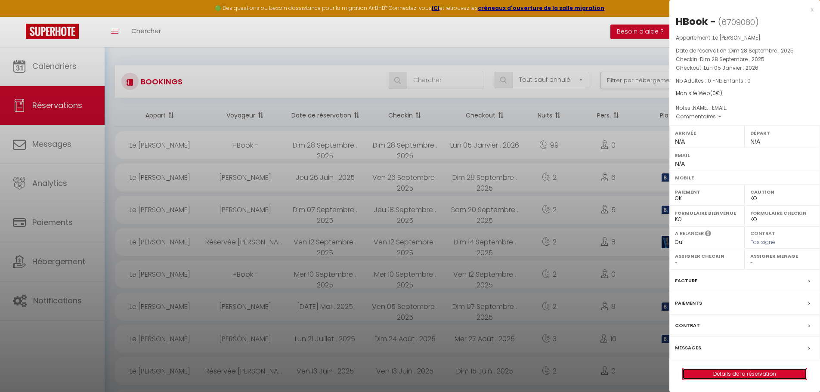
click at [759, 372] on link "Détails de la réservation" at bounding box center [745, 374] width 124 height 11
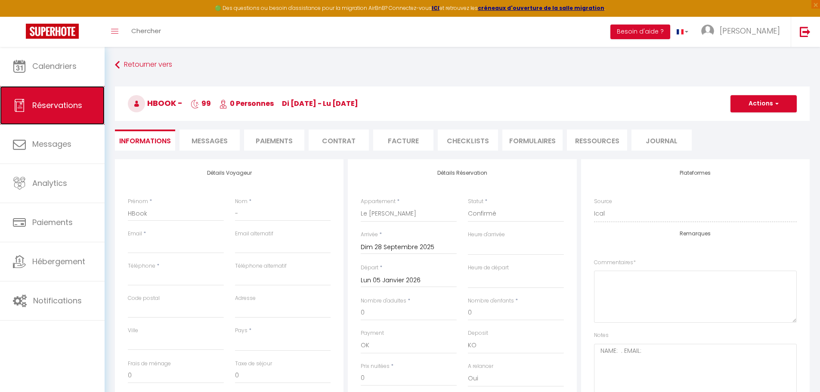
click at [64, 102] on span "Réservations" at bounding box center [57, 105] width 50 height 11
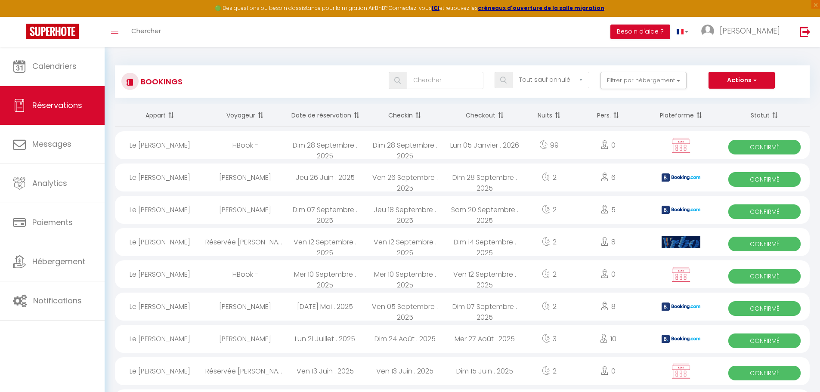
drag, startPoint x: 469, startPoint y: 147, endPoint x: 403, endPoint y: 145, distance: 65.9
click at [403, 145] on div "Dim 28 Septembre . 2025" at bounding box center [405, 145] width 80 height 28
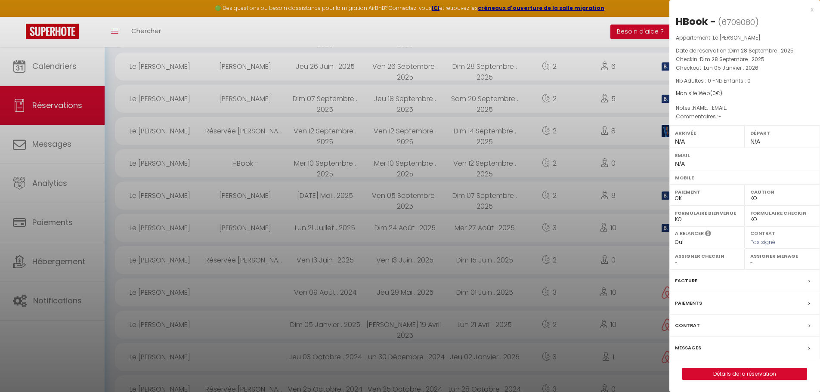
scroll to position [114, 0]
click at [43, 61] on div at bounding box center [410, 196] width 820 height 392
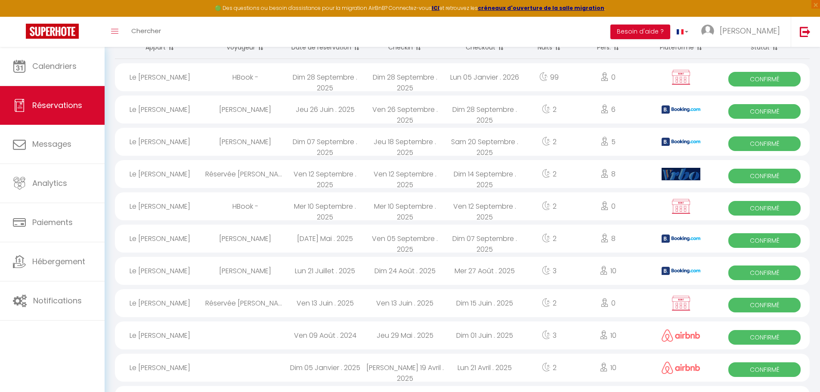
scroll to position [76, 0]
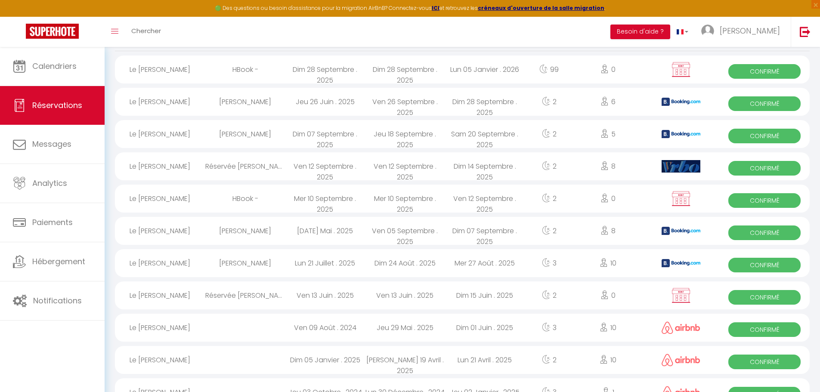
click at [345, 202] on div "Mer 10 Septembre . 2025" at bounding box center [325, 199] width 80 height 28
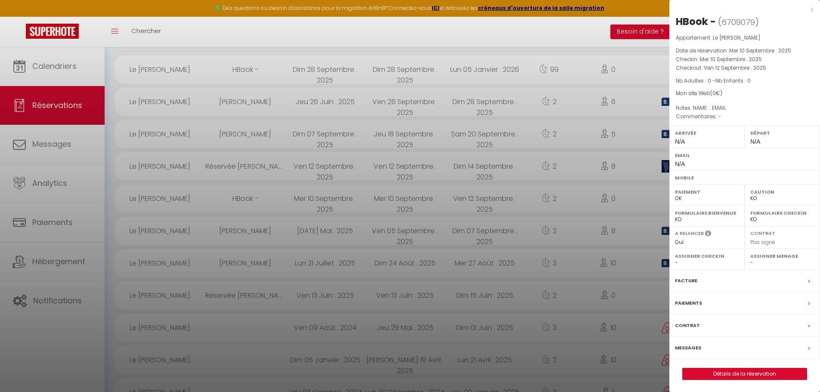
click at [596, 187] on div at bounding box center [410, 196] width 820 height 392
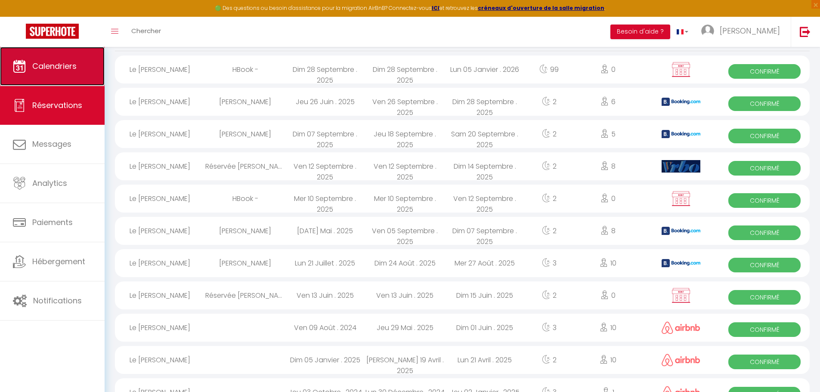
click at [72, 69] on span "Calendriers" at bounding box center [54, 66] width 44 height 11
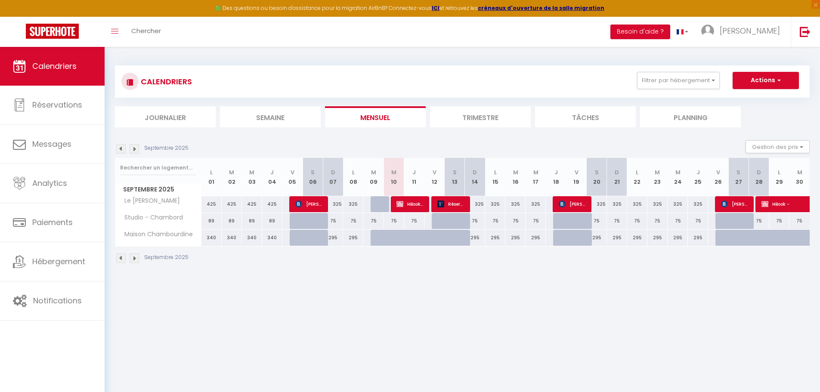
drag, startPoint x: 404, startPoint y: 202, endPoint x: 396, endPoint y: 205, distance: 9.1
click at [396, 205] on div at bounding box center [401, 204] width 20 height 16
click at [410, 205] on span "HBook -" at bounding box center [410, 204] width 27 height 16
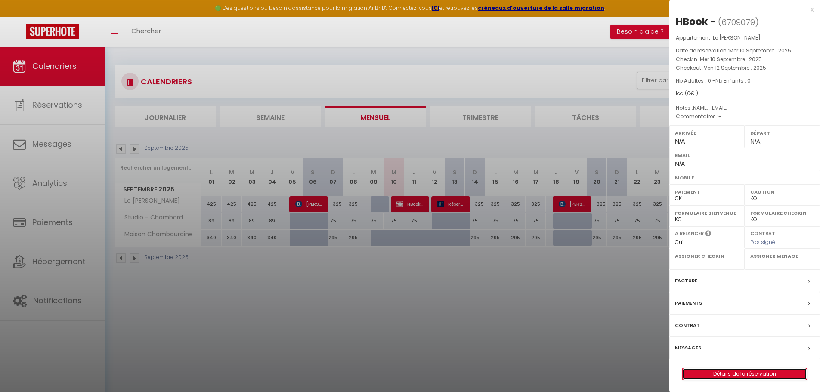
click at [758, 372] on link "Détails de la réservation" at bounding box center [745, 374] width 124 height 11
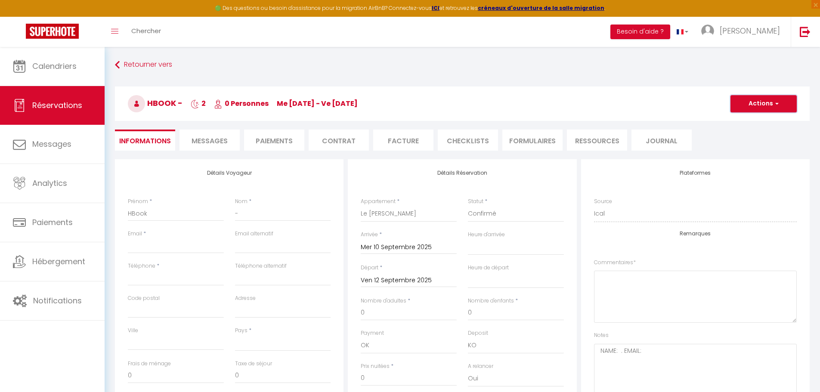
click at [784, 107] on button "Actions" at bounding box center [764, 103] width 66 height 17
click at [758, 142] on link "Supprimer" at bounding box center [755, 145] width 68 height 11
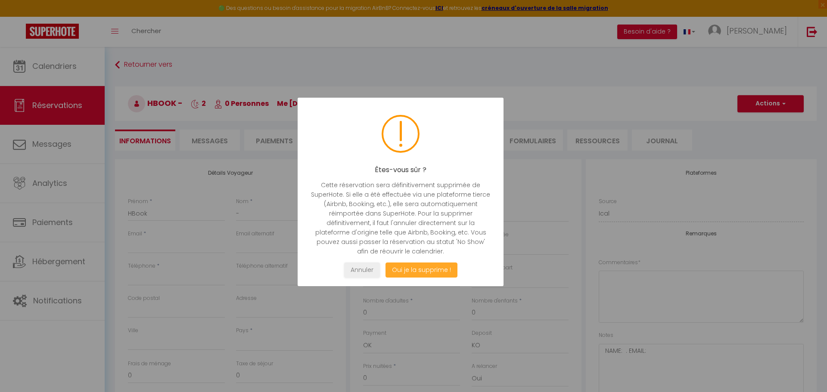
click at [438, 270] on button "Oui je la supprime !" at bounding box center [421, 270] width 72 height 15
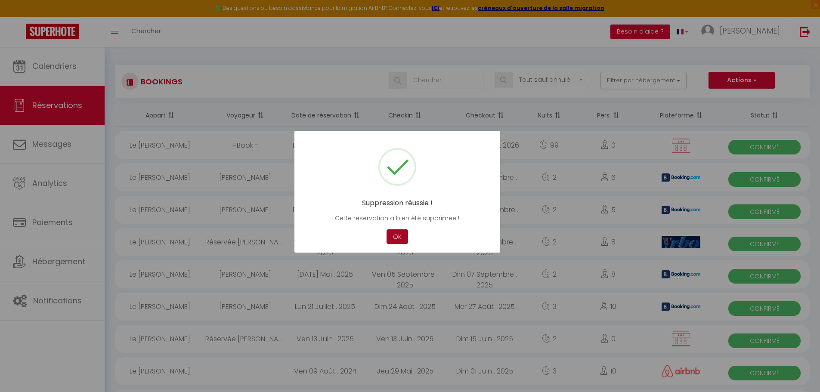
click at [399, 236] on button "OK" at bounding box center [398, 237] width 22 height 15
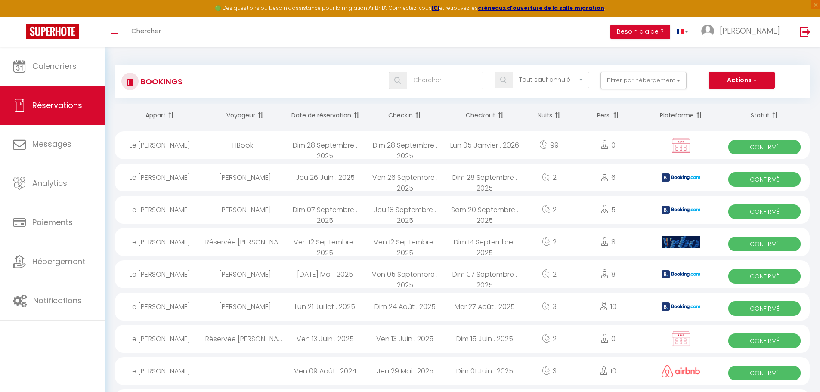
click at [497, 145] on div "Lun 05 Janvier . 2026" at bounding box center [485, 145] width 80 height 28
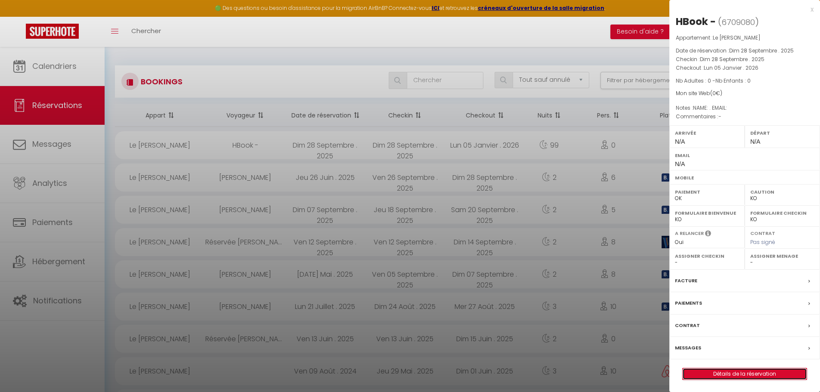
click at [749, 372] on link "Détails de la réservation" at bounding box center [745, 374] width 124 height 11
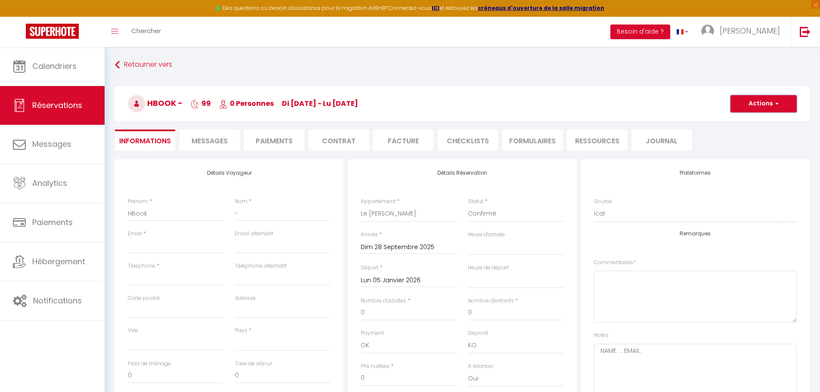
click at [788, 101] on button "Actions" at bounding box center [764, 103] width 66 height 17
click at [754, 144] on link "Supprimer" at bounding box center [755, 145] width 68 height 11
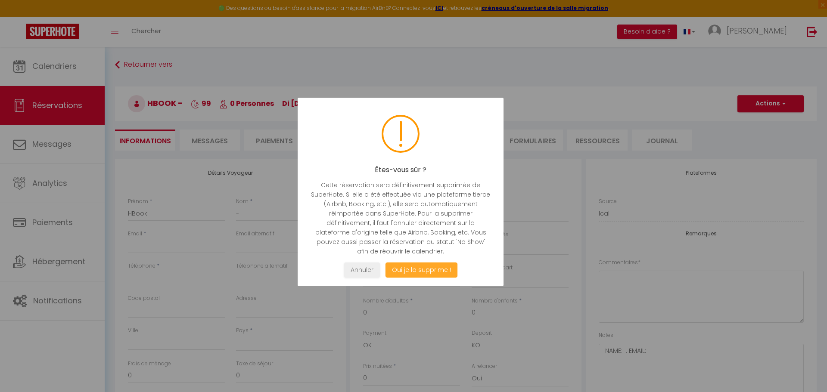
click at [434, 270] on button "Oui je la supprime !" at bounding box center [421, 270] width 72 height 15
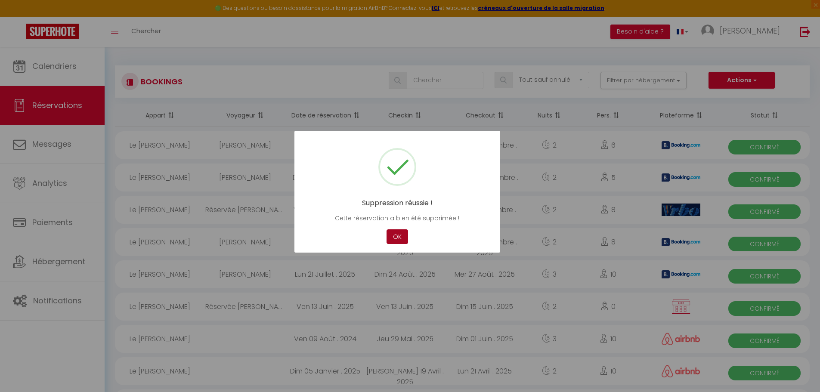
click at [400, 234] on button "OK" at bounding box center [398, 237] width 22 height 15
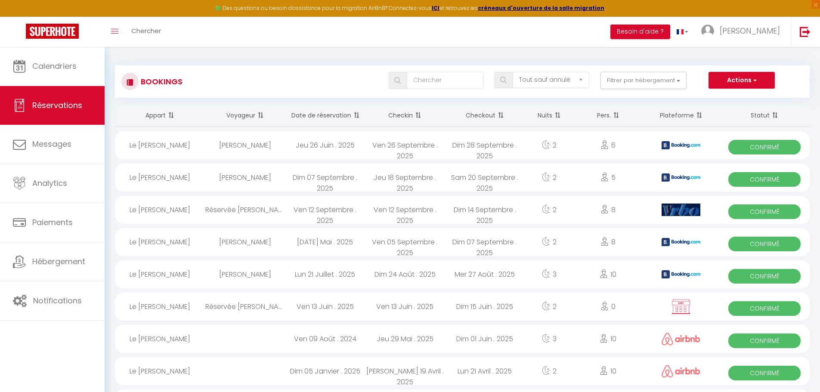
scroll to position [74, 0]
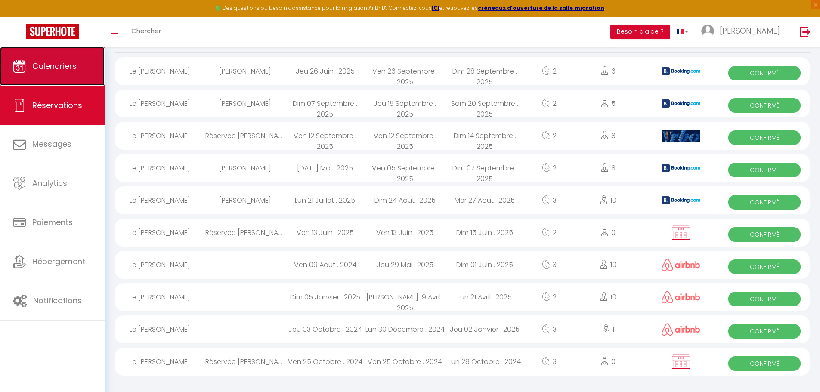
click at [63, 68] on span "Calendriers" at bounding box center [54, 66] width 44 height 11
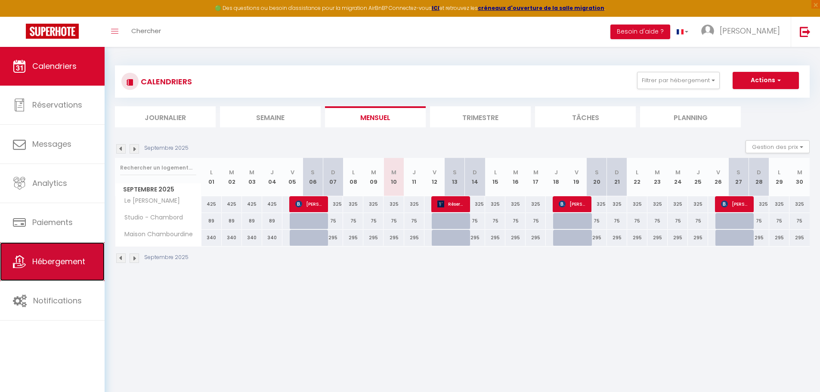
click at [69, 256] on link "Hébergement" at bounding box center [52, 261] width 105 height 39
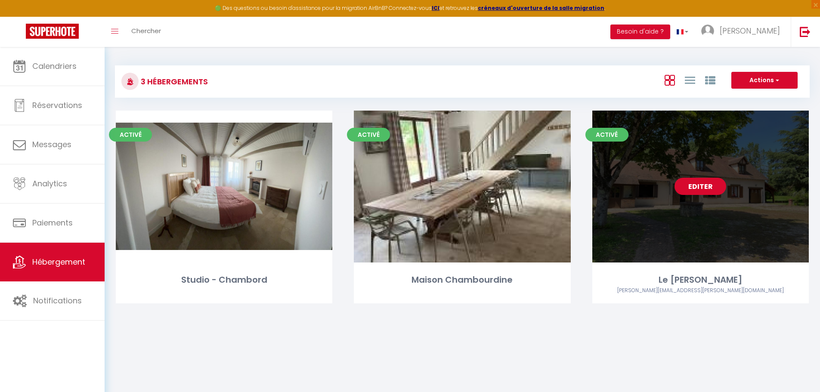
click at [688, 182] on link "Editer" at bounding box center [701, 186] width 52 height 17
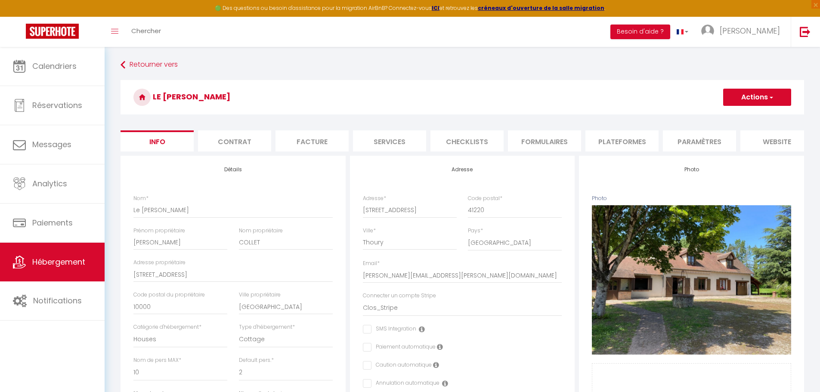
click at [635, 145] on li "Plateformes" at bounding box center [622, 140] width 73 height 21
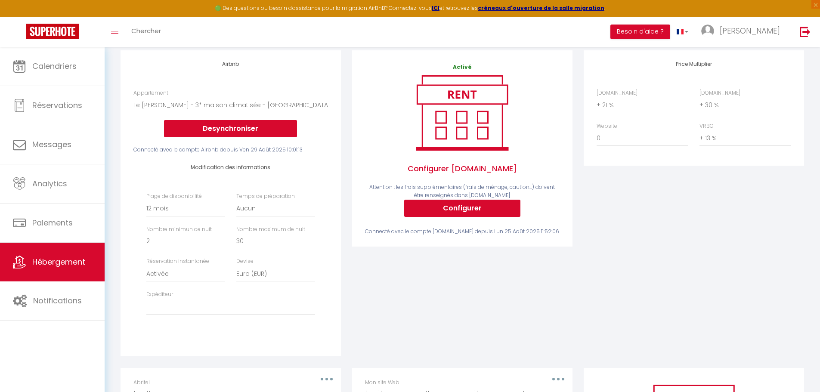
scroll to position [106, 0]
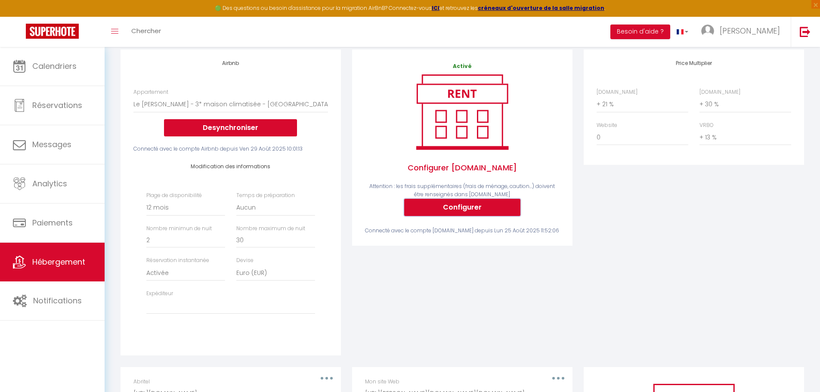
click at [493, 211] on button "Configurer" at bounding box center [462, 207] width 116 height 17
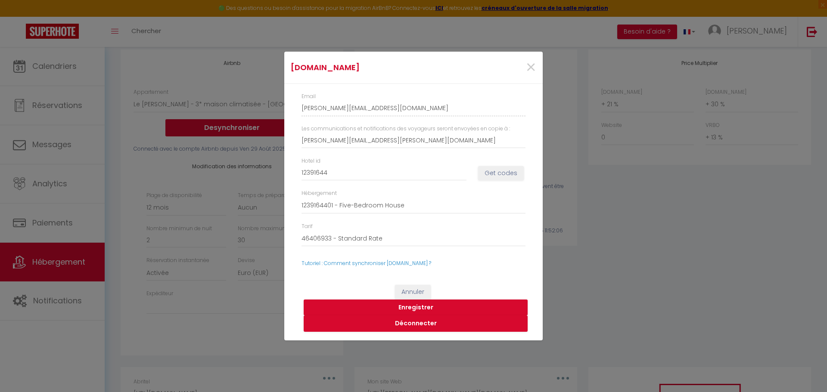
click at [56, 69] on div "[DOMAIN_NAME] × Email [PERSON_NAME][EMAIL_ADDRESS][DOMAIN_NAME] Les communicati…" at bounding box center [413, 196] width 827 height 392
click at [412, 290] on button "Annuler" at bounding box center [413, 292] width 36 height 15
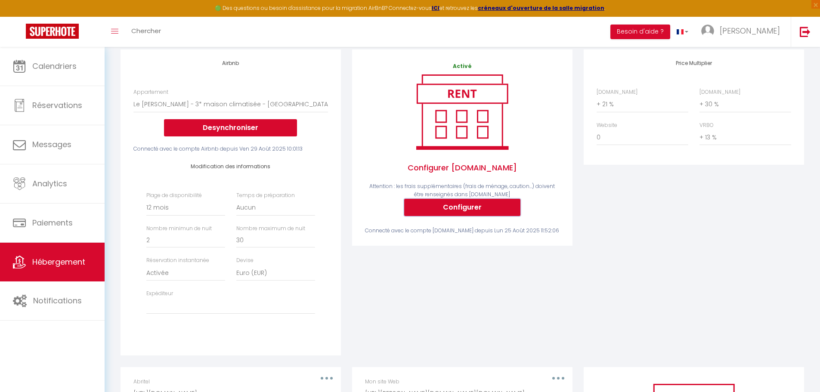
click at [478, 216] on button "Configurer" at bounding box center [462, 207] width 116 height 17
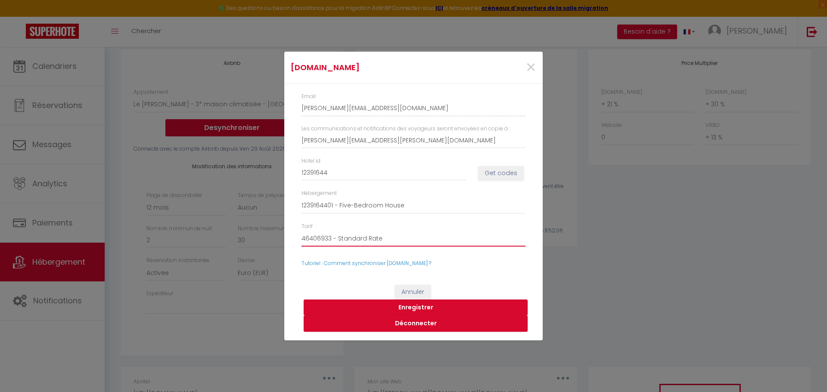
click at [470, 239] on select "46406933 - Standard Rate 46406934 - Non-refundable Rate 46406935 - Tarif à la s…" at bounding box center [413, 238] width 224 height 16
click at [301, 230] on select "46406933 - Standard Rate 46406934 - Non-refundable Rate 46406935 - Tarif à la s…" at bounding box center [413, 238] width 224 height 16
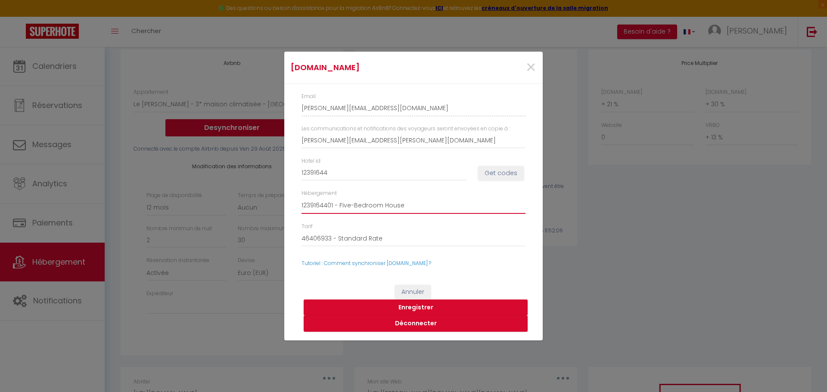
click at [444, 210] on select "1239164401 - Five-Bedroom House" at bounding box center [413, 206] width 224 height 16
click at [440, 208] on select "1239164401 - Five-Bedroom House" at bounding box center [413, 206] width 224 height 16
click at [434, 304] on button "Enregistrer" at bounding box center [416, 308] width 224 height 16
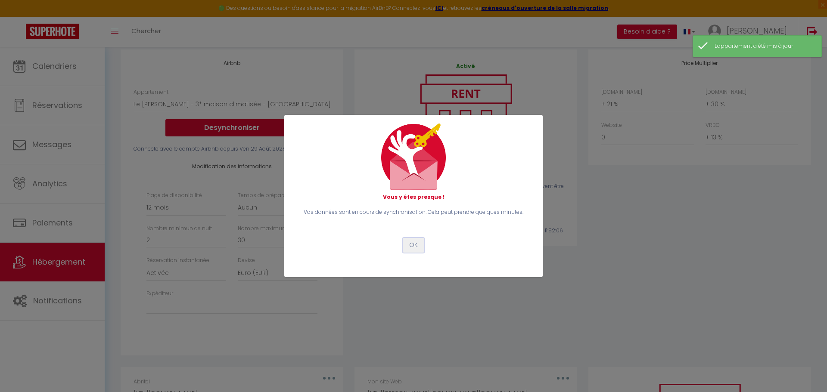
click at [416, 245] on button "OK" at bounding box center [414, 245] width 22 height 15
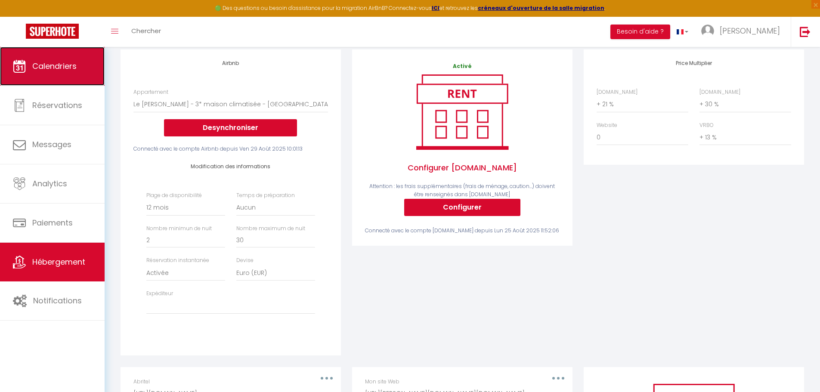
click at [78, 71] on link "Calendriers" at bounding box center [52, 66] width 105 height 39
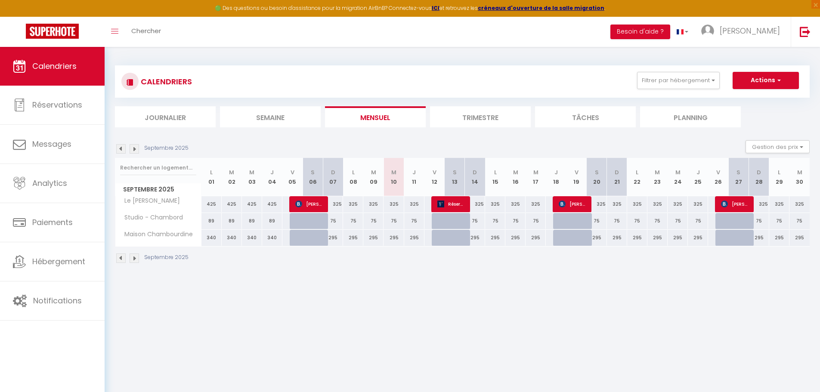
click at [373, 220] on div "75" at bounding box center [373, 221] width 20 height 16
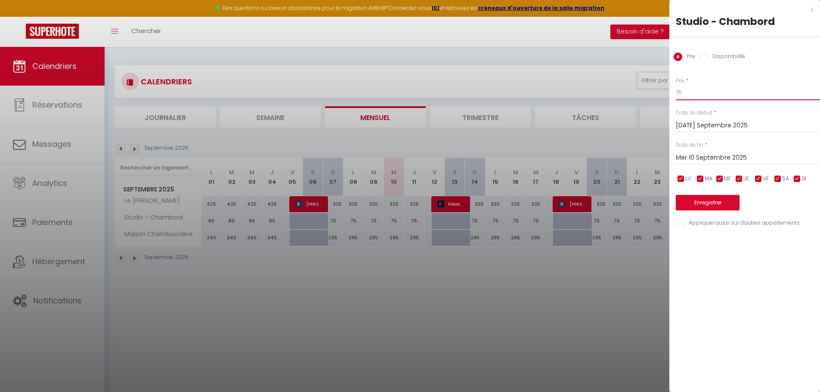
drag, startPoint x: 685, startPoint y: 93, endPoint x: 673, endPoint y: 95, distance: 11.8
click at [673, 95] on div "Prix * 75 Statut * Disponible Indisponible Date de début * [DATE] Septembre 202…" at bounding box center [745, 147] width 151 height 163
click at [712, 201] on button "Enregistrer" at bounding box center [708, 203] width 64 height 16
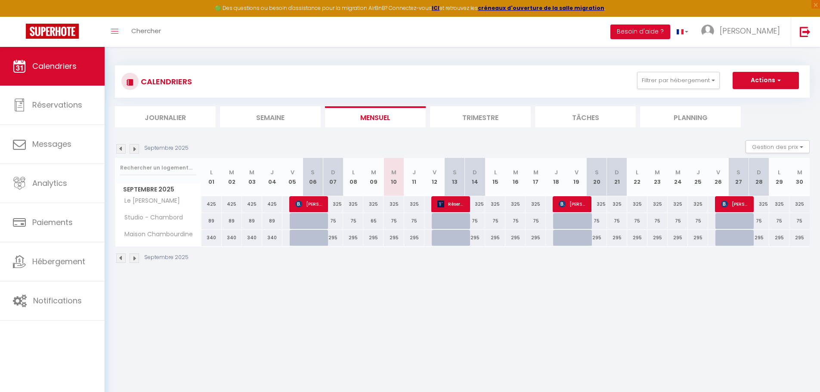
click at [375, 221] on div "65" at bounding box center [373, 221] width 20 height 16
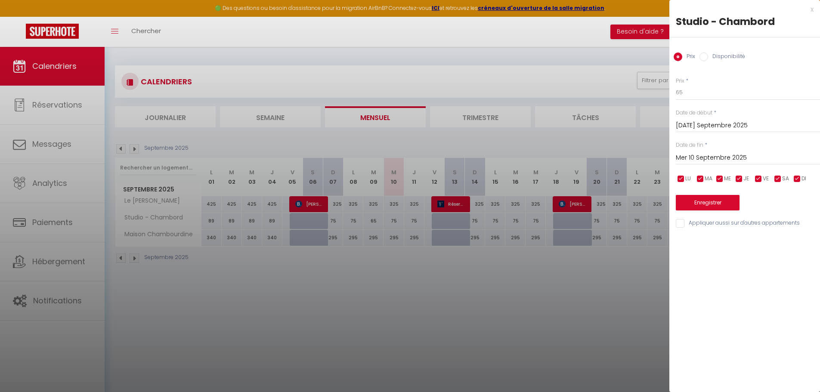
click at [677, 85] on label "Prix" at bounding box center [680, 81] width 9 height 8
click at [677, 85] on input "65" at bounding box center [748, 93] width 144 height 16
click at [677, 85] on label "Prix" at bounding box center [680, 81] width 9 height 8
click at [677, 85] on input "65" at bounding box center [748, 93] width 144 height 16
click at [679, 95] on input "65" at bounding box center [748, 93] width 144 height 16
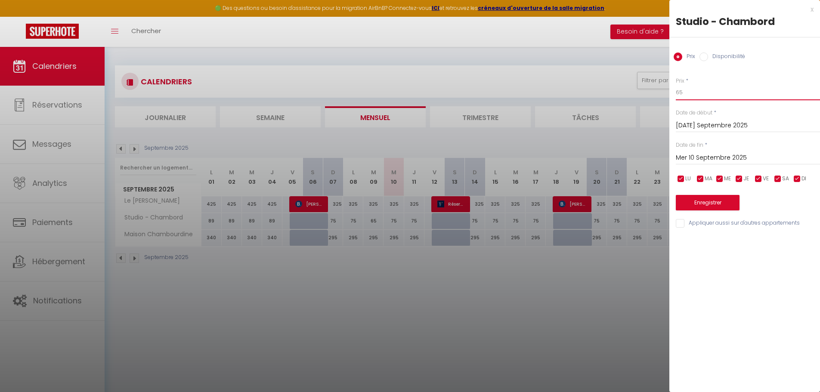
click at [679, 95] on input "65" at bounding box center [748, 93] width 144 height 16
click at [706, 203] on button "Enregistrer" at bounding box center [708, 203] width 64 height 16
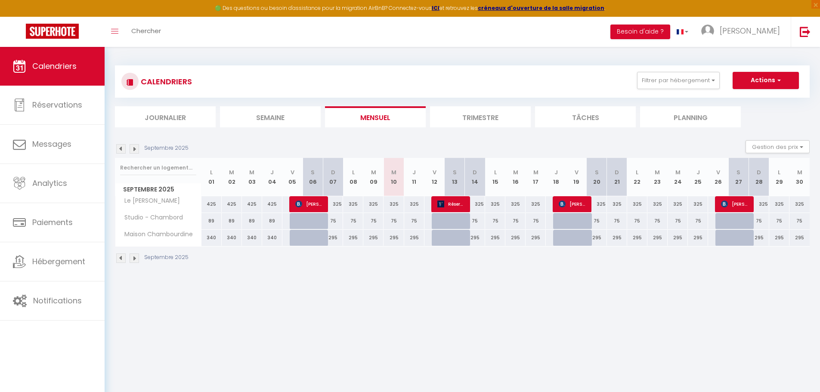
click at [416, 205] on div "325" at bounding box center [414, 204] width 20 height 16
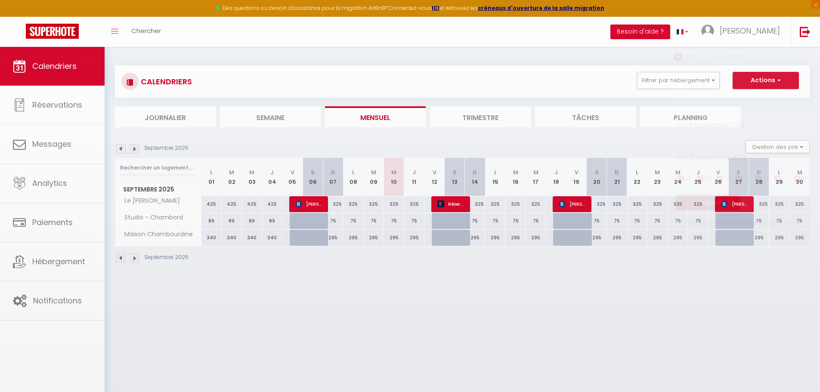
click at [416, 205] on div at bounding box center [410, 196] width 820 height 392
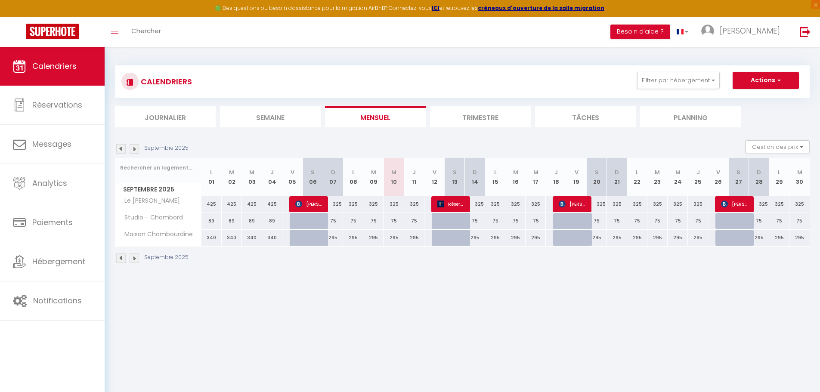
click at [415, 202] on div "325" at bounding box center [414, 204] width 20 height 16
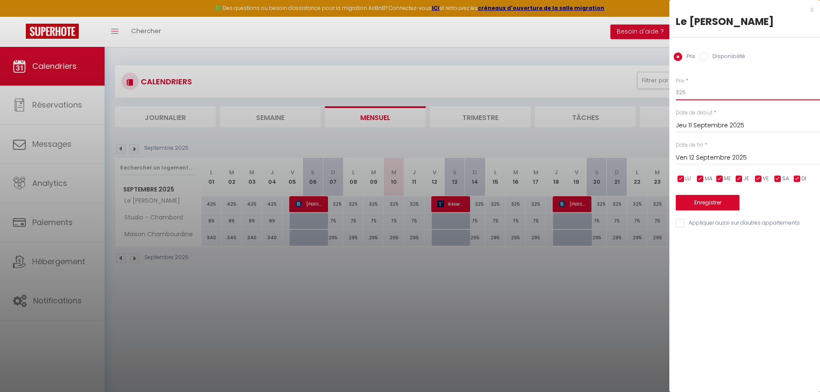
click at [681, 92] on input "325" at bounding box center [748, 93] width 144 height 16
click at [708, 199] on button "Enregistrer" at bounding box center [708, 203] width 64 height 16
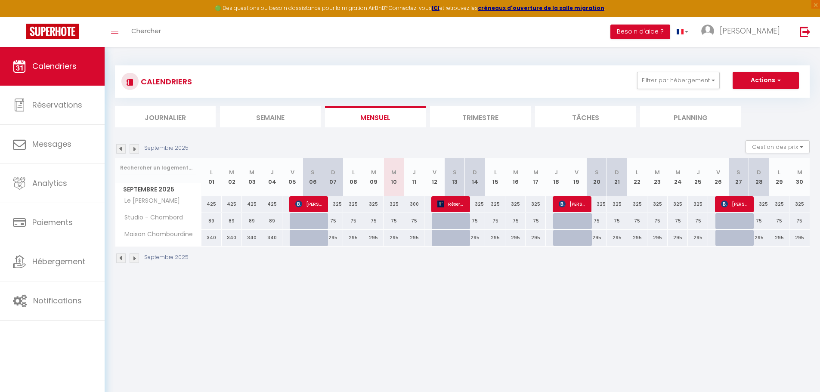
click at [413, 208] on div "300" at bounding box center [414, 204] width 20 height 16
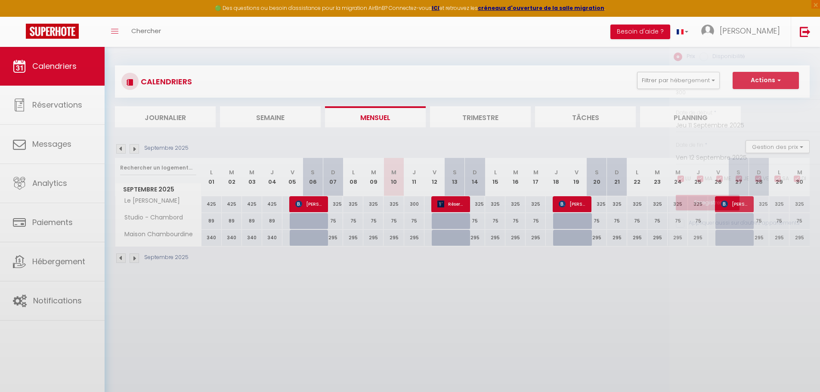
click at [413, 208] on div at bounding box center [410, 196] width 820 height 392
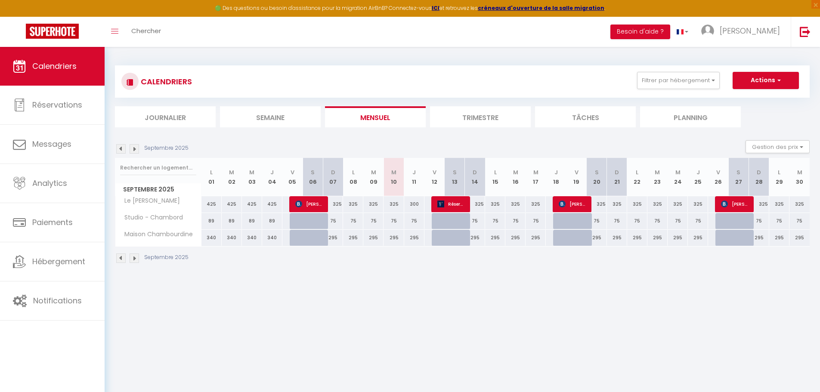
click at [417, 204] on div "300" at bounding box center [414, 204] width 20 height 16
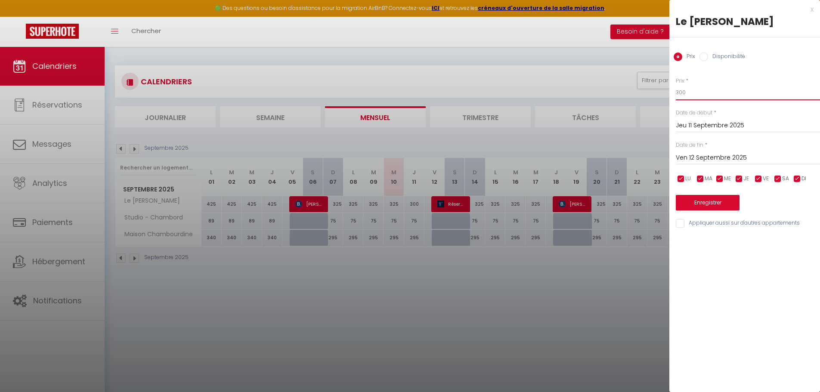
click at [679, 93] on input "300" at bounding box center [748, 93] width 144 height 16
click at [701, 200] on button "Enregistrer" at bounding box center [708, 203] width 64 height 16
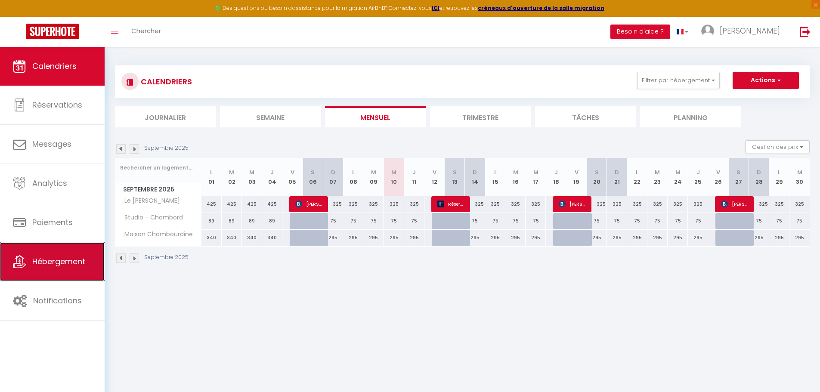
click at [73, 255] on link "Hébergement" at bounding box center [52, 261] width 105 height 39
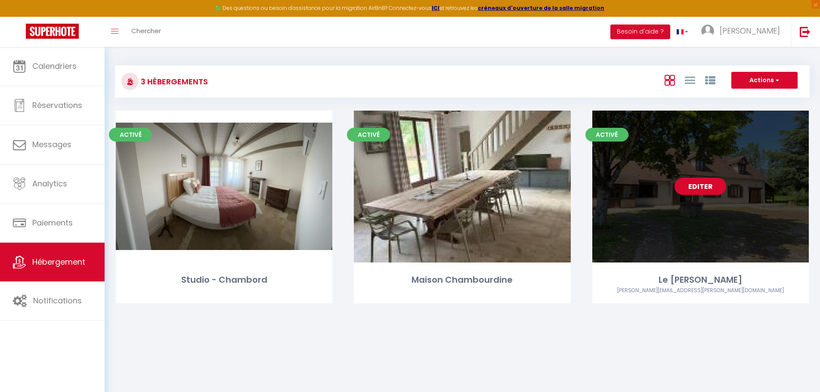
click at [691, 186] on link "Editer" at bounding box center [701, 186] width 52 height 17
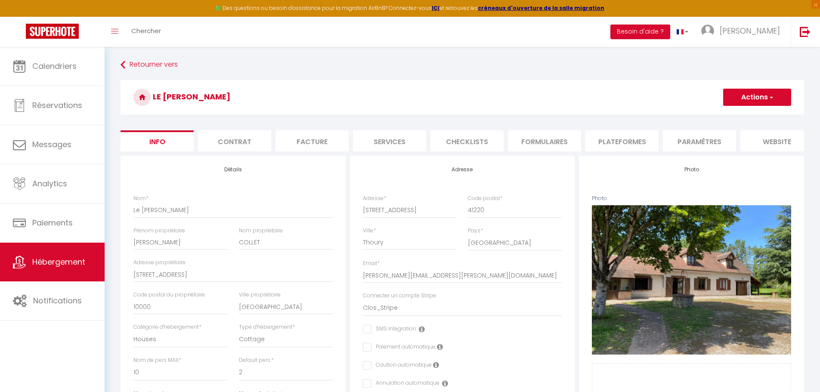
click at [627, 140] on li "Plateformes" at bounding box center [622, 140] width 73 height 21
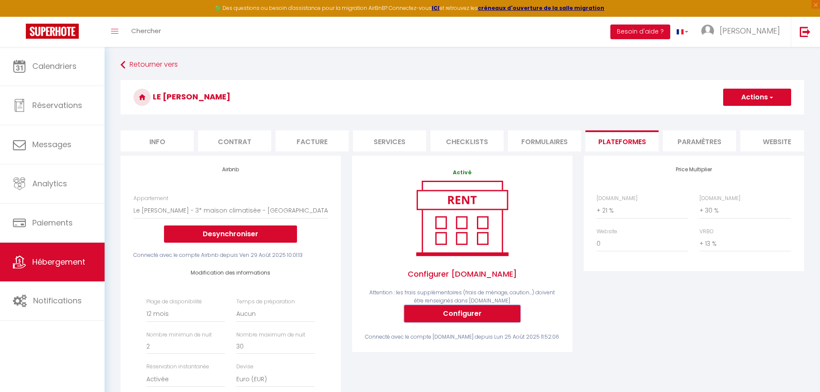
click at [468, 318] on button "Configurer" at bounding box center [462, 313] width 116 height 17
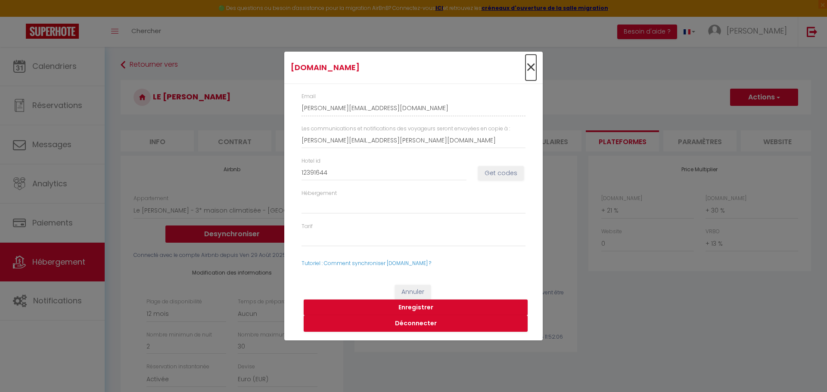
click at [529, 68] on span "×" at bounding box center [530, 68] width 11 height 26
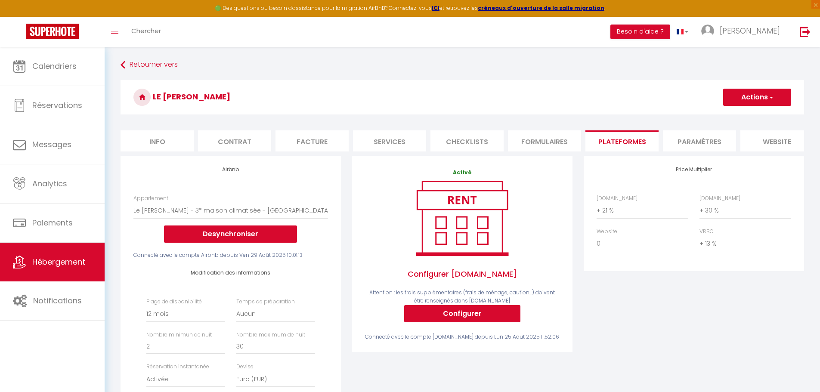
click at [157, 140] on li "Info" at bounding box center [157, 140] width 73 height 21
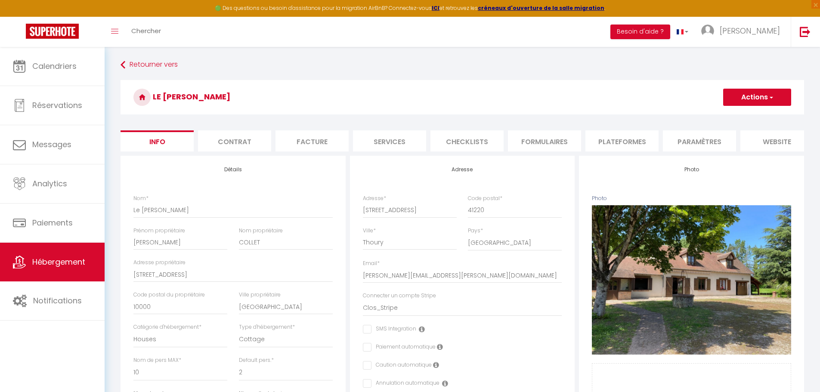
click at [613, 141] on li "Plateformes" at bounding box center [622, 140] width 73 height 21
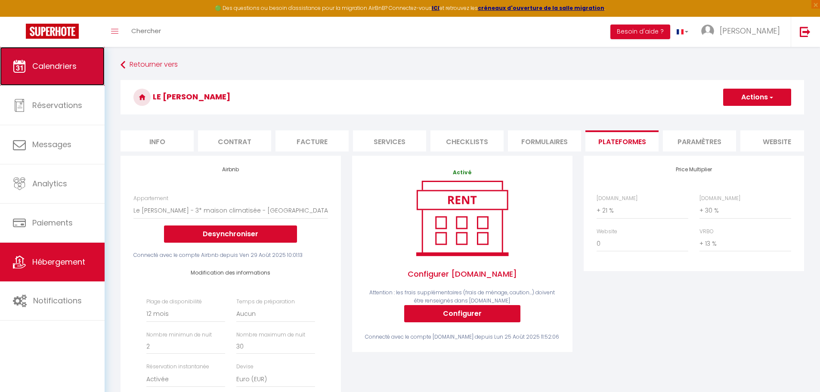
click at [64, 63] on span "Calendriers" at bounding box center [54, 66] width 44 height 11
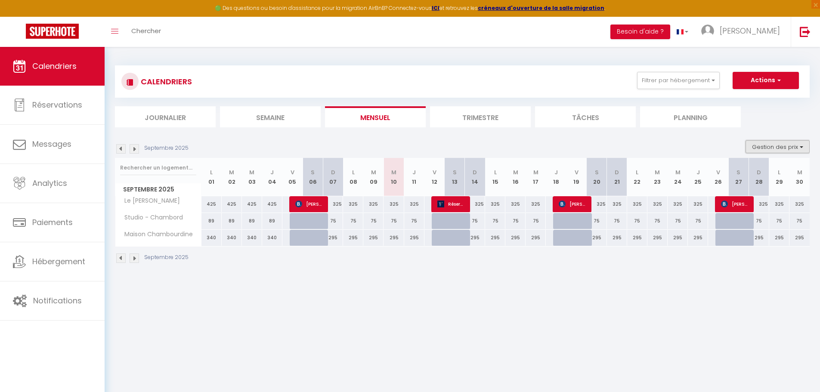
click at [803, 148] on button "Gestion des prix" at bounding box center [778, 146] width 64 height 13
click at [753, 204] on input "Disponibilité" at bounding box center [771, 203] width 78 height 9
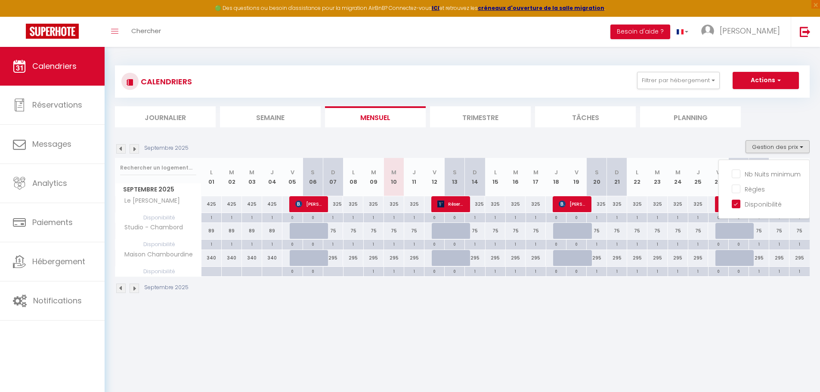
click at [702, 332] on body "🟢 Des questions ou besoin d'assistance pour la migration AirBnB? Connectez-vous…" at bounding box center [410, 243] width 820 height 392
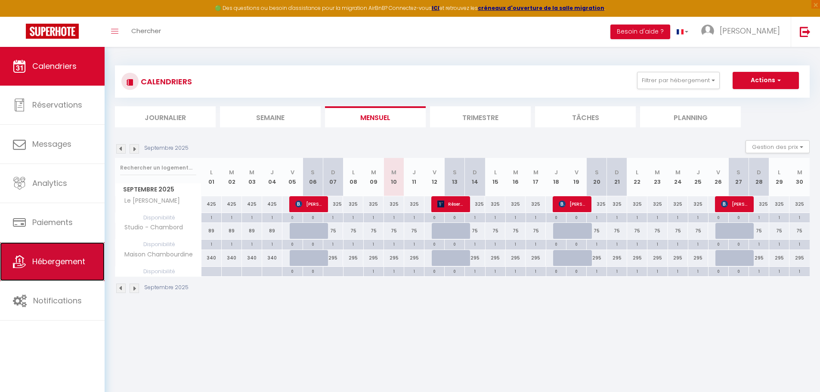
click at [81, 254] on link "Hébergement" at bounding box center [52, 261] width 105 height 39
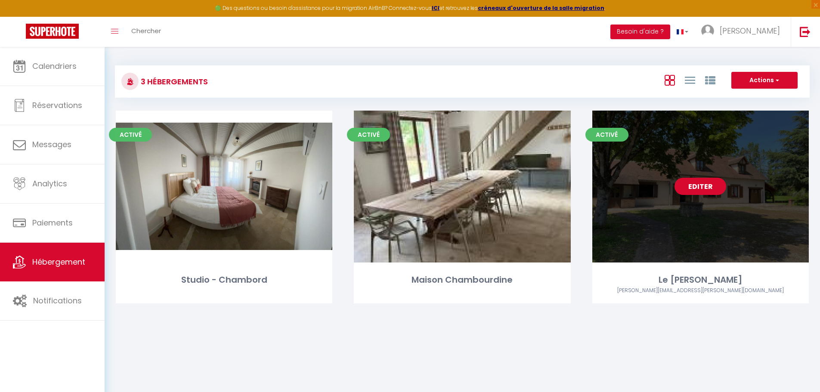
click at [713, 190] on link "Editer" at bounding box center [701, 186] width 52 height 17
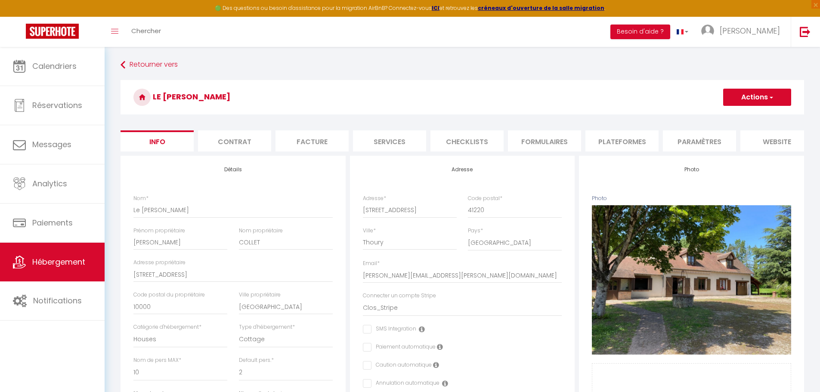
click at [608, 141] on li "Plateformes" at bounding box center [622, 140] width 73 height 21
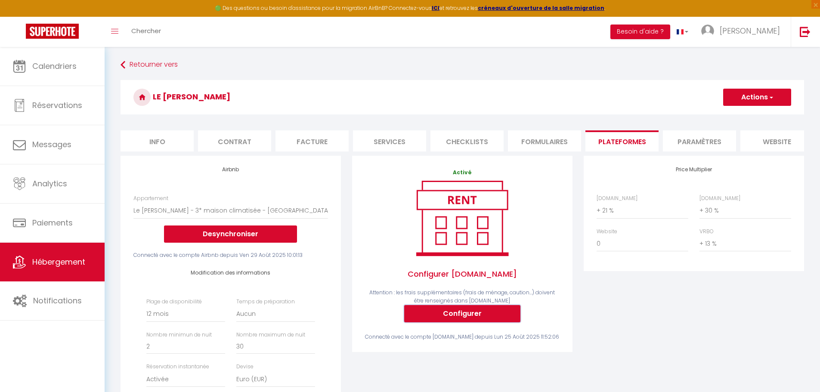
click at [484, 319] on button "Configurer" at bounding box center [462, 313] width 116 height 17
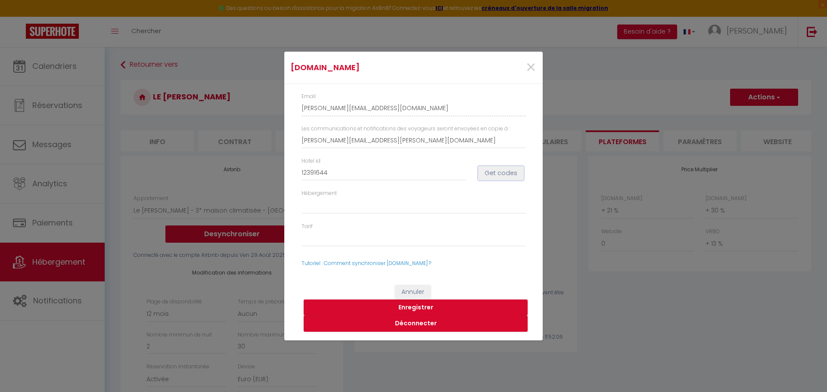
click at [507, 173] on button "Get codes" at bounding box center [501, 173] width 46 height 15
click at [423, 309] on button "Enregistrer" at bounding box center [416, 308] width 224 height 16
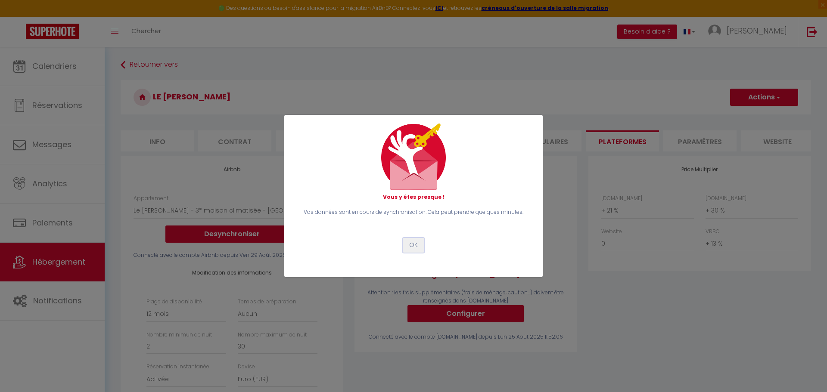
click at [416, 246] on button "OK" at bounding box center [414, 245] width 22 height 15
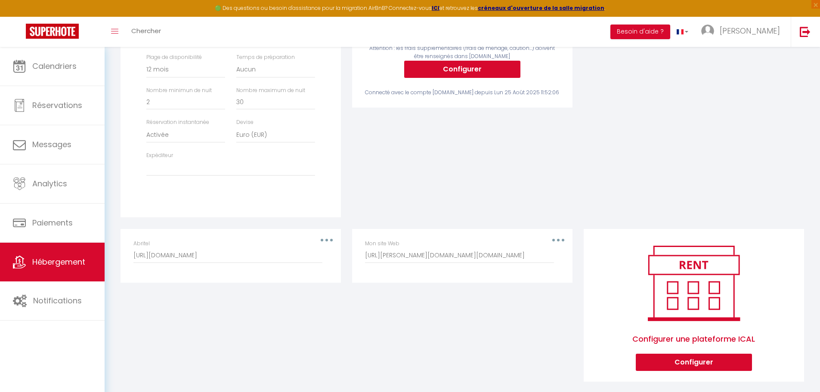
scroll to position [262, 0]
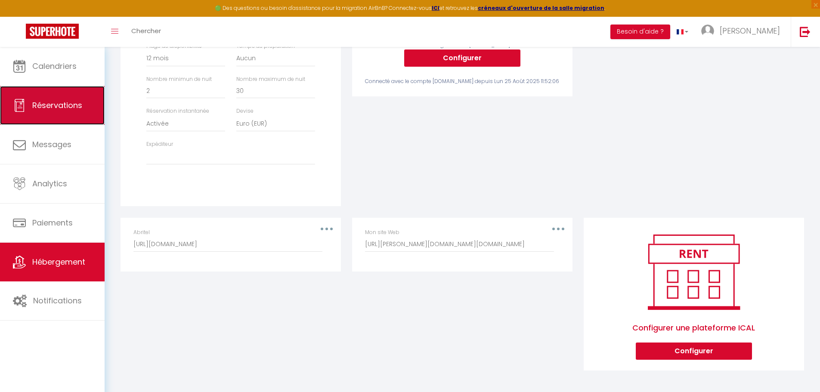
click at [52, 108] on span "Réservations" at bounding box center [57, 105] width 50 height 11
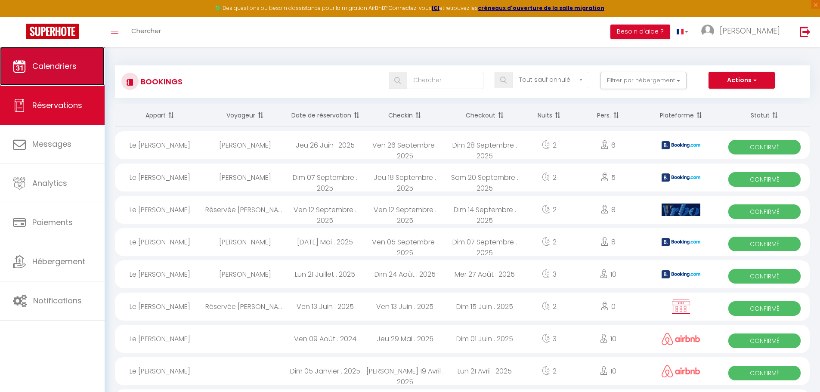
click at [60, 68] on span "Calendriers" at bounding box center [54, 66] width 44 height 11
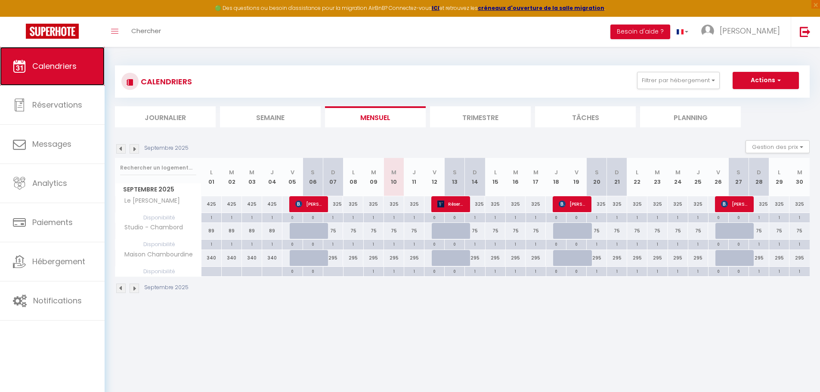
click at [80, 59] on link "Calendriers" at bounding box center [52, 66] width 105 height 39
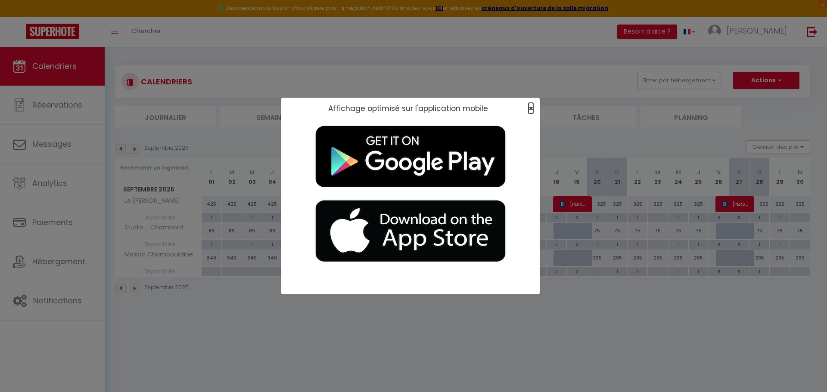
click at [530, 107] on span "×" at bounding box center [530, 108] width 5 height 11
